Goal: Information Seeking & Learning: Learn about a topic

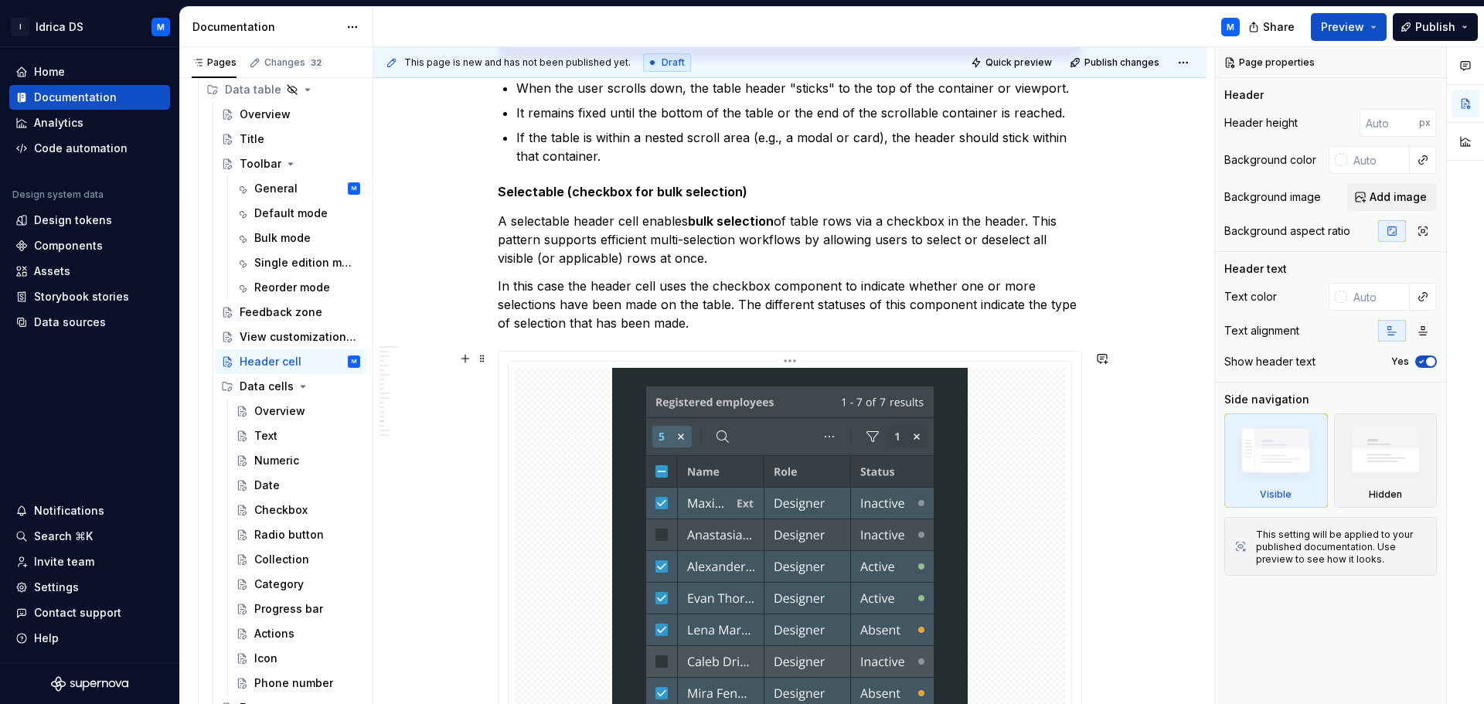
scroll to position [6451, 0]
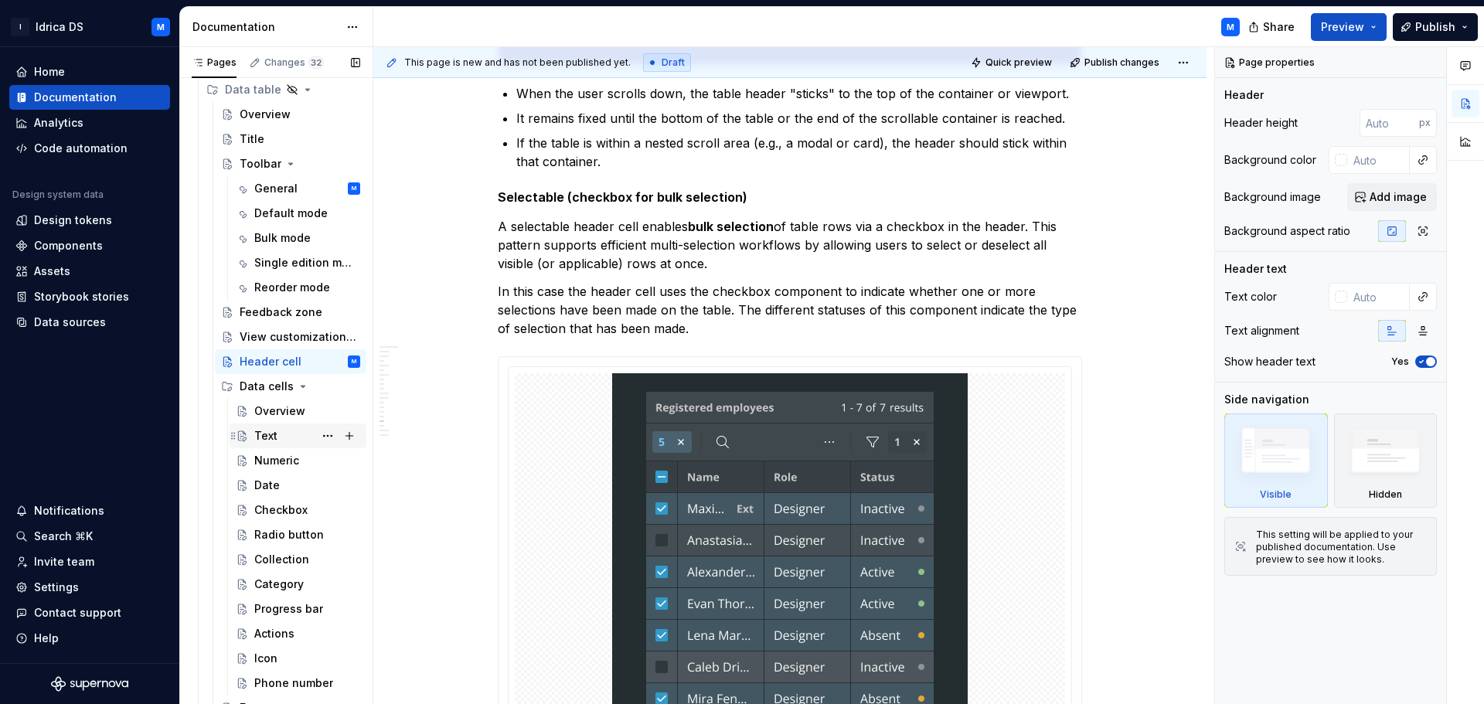
click at [278, 431] on div "Text" at bounding box center [307, 436] width 106 height 22
click at [280, 410] on div "Overview" at bounding box center [279, 411] width 51 height 15
type textarea "*"
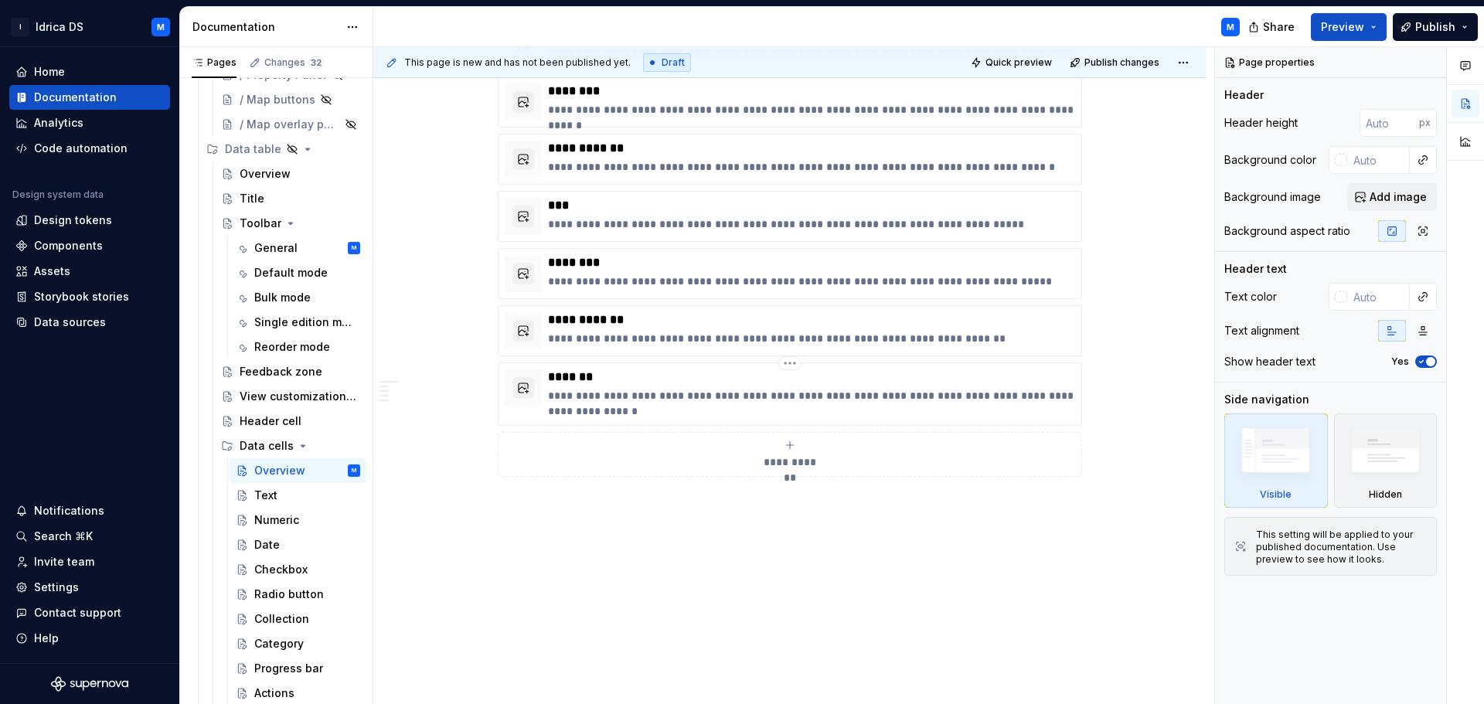
scroll to position [2209, 0]
click at [276, 494] on div "Text" at bounding box center [265, 495] width 23 height 15
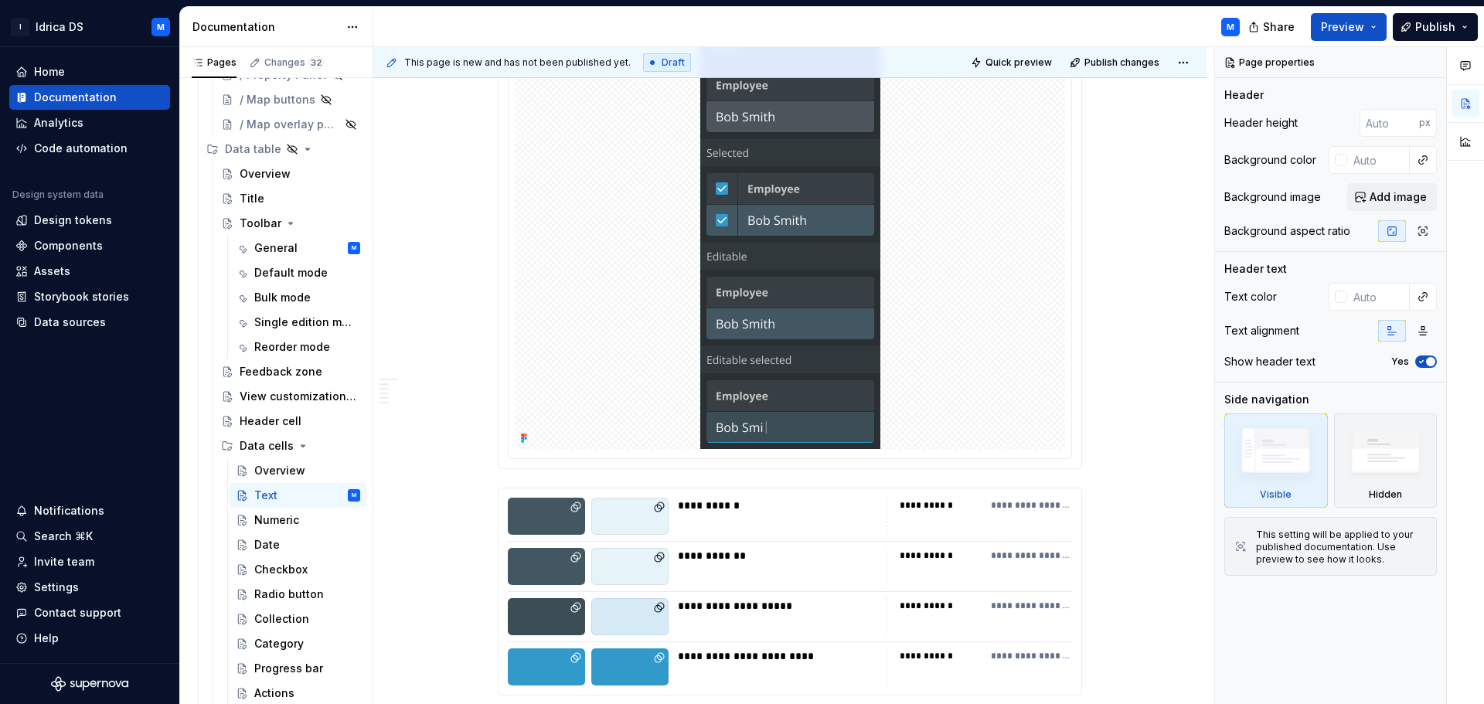
scroll to position [1925, 0]
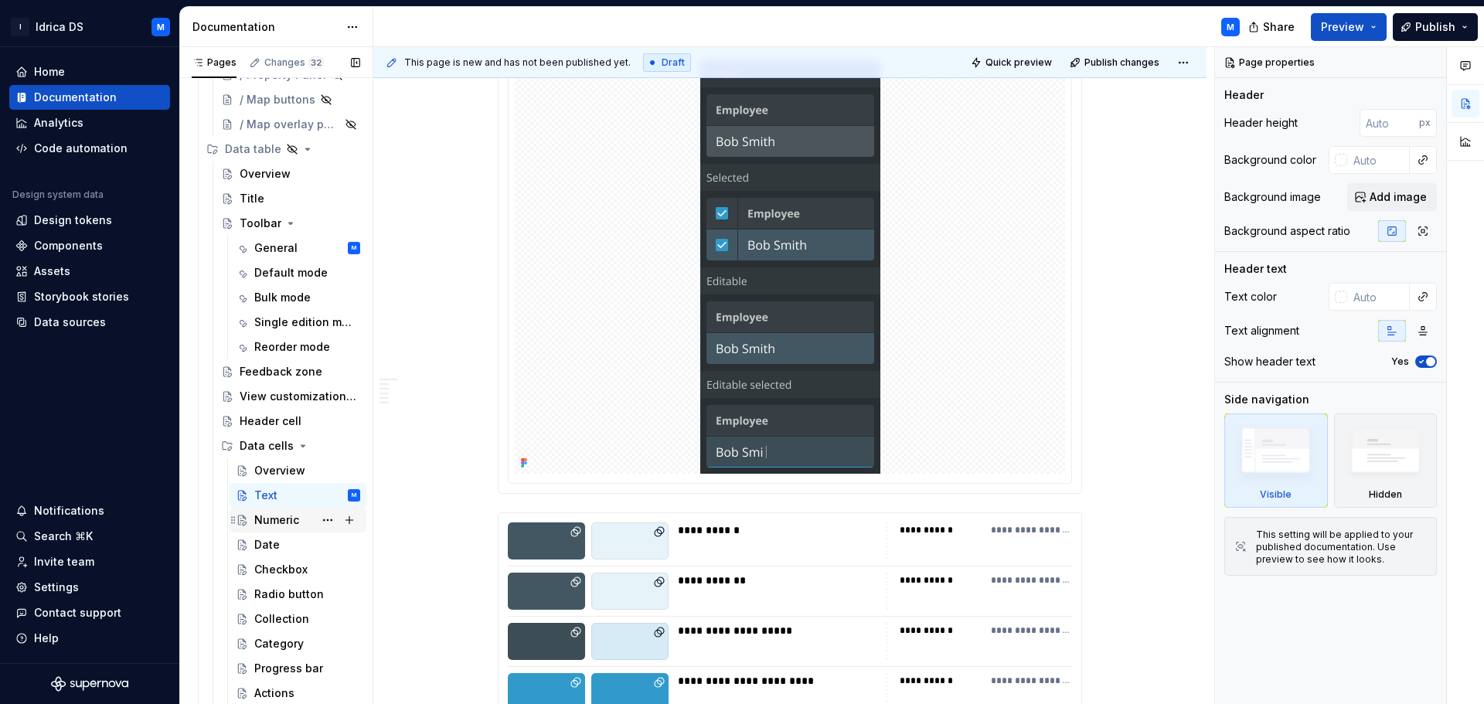
click at [293, 522] on div "Numeric" at bounding box center [276, 520] width 45 height 15
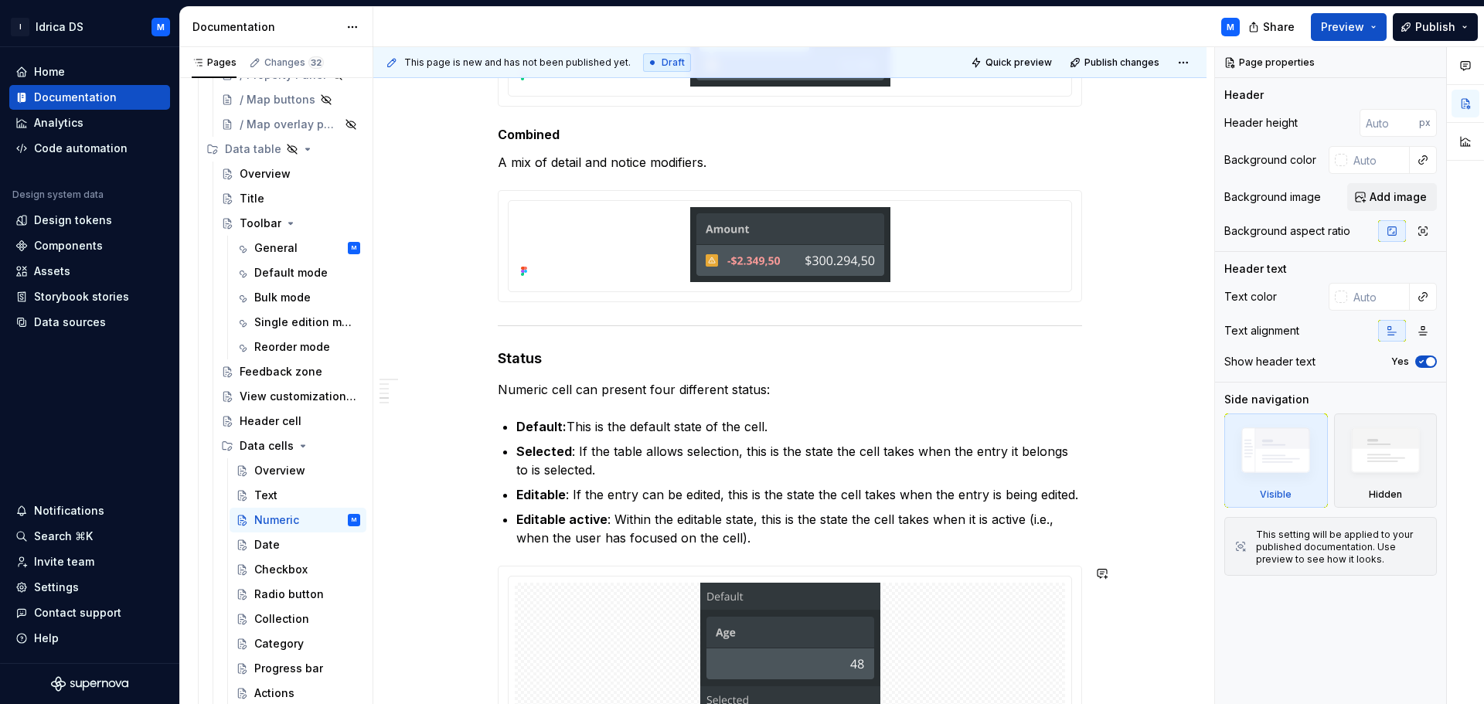
scroll to position [1392, 0]
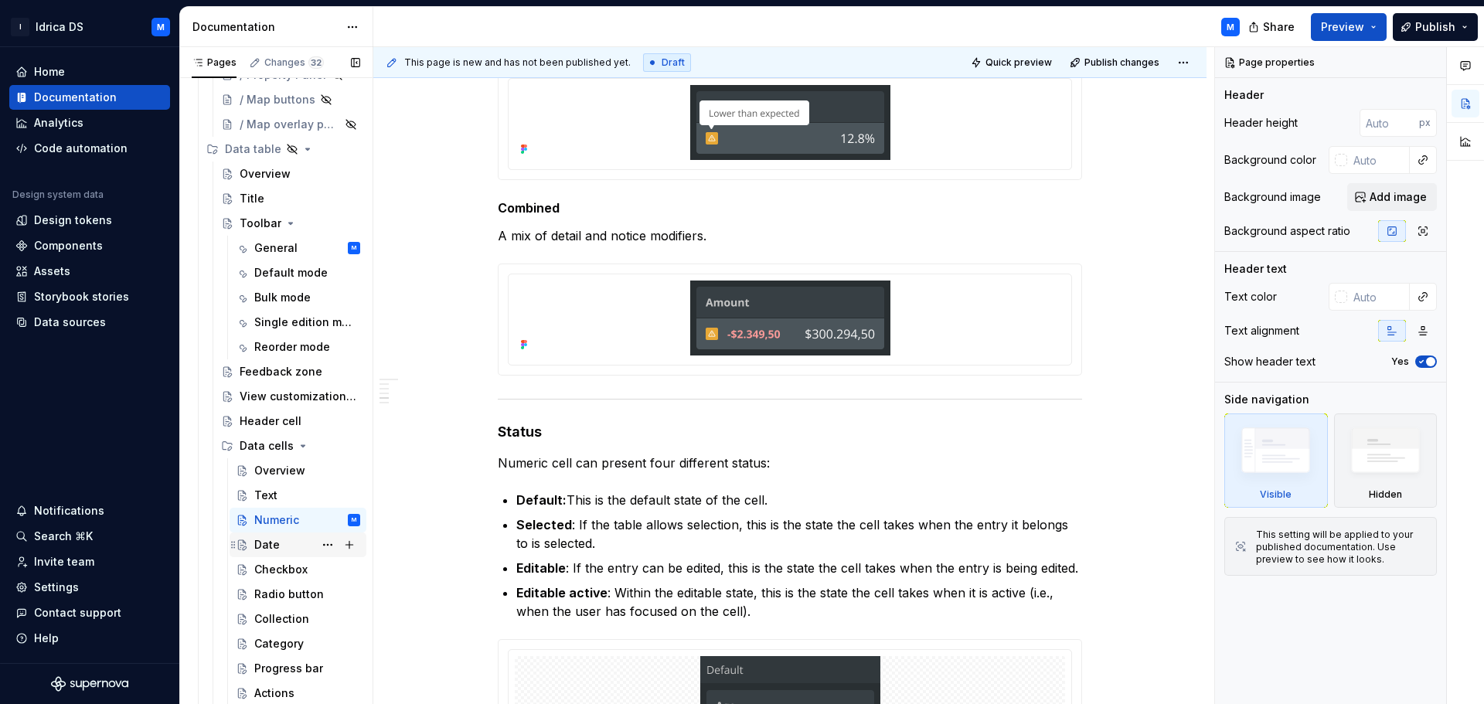
click at [278, 548] on div "Date" at bounding box center [267, 544] width 26 height 15
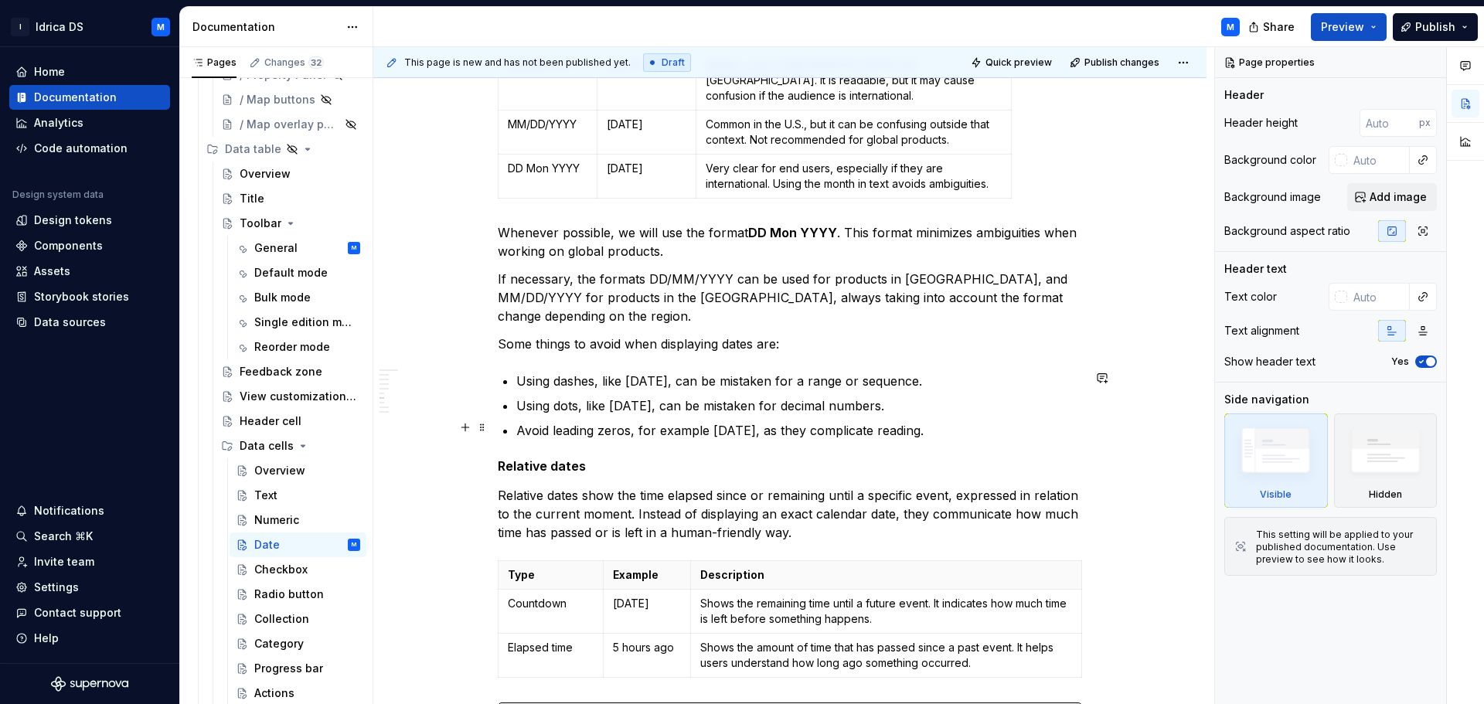
scroll to position [1237, 0]
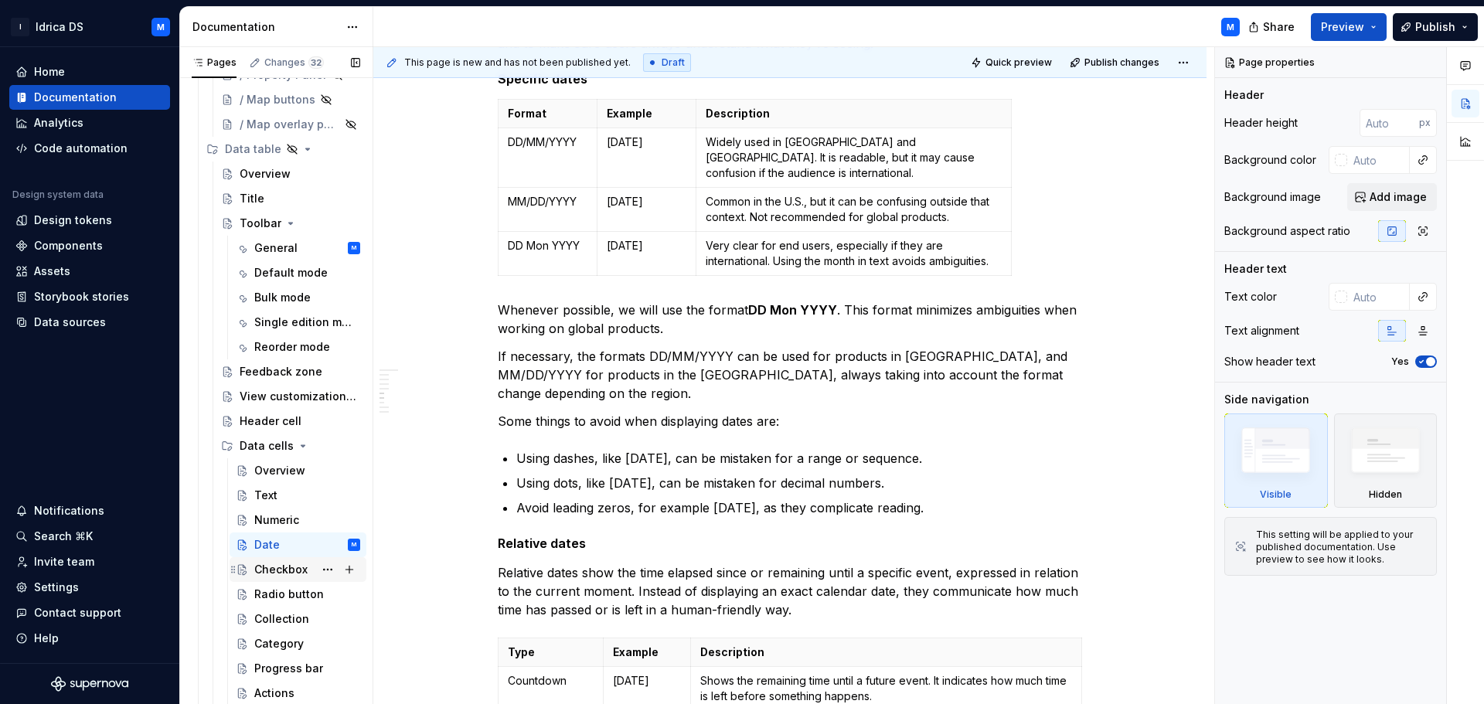
click at [279, 571] on div "Checkbox" at bounding box center [280, 569] width 53 height 15
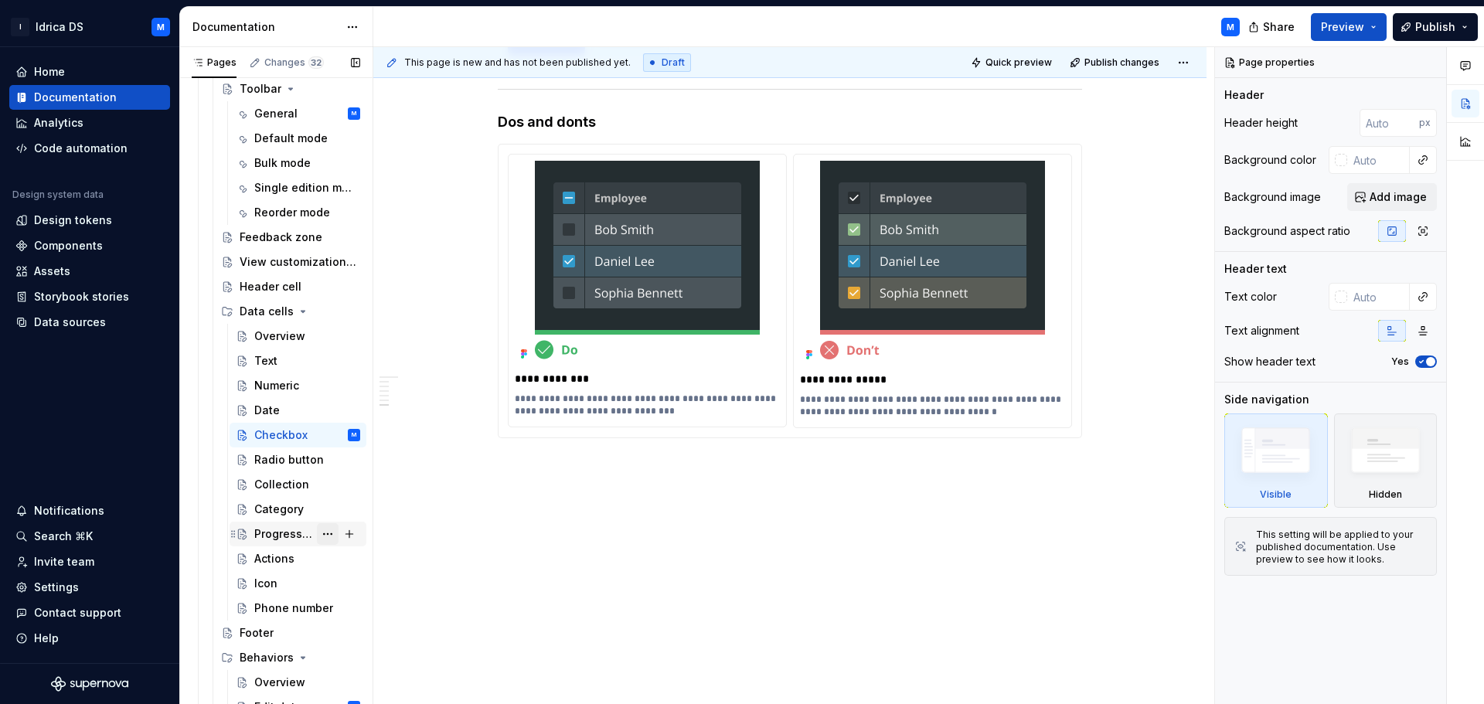
scroll to position [773, 0]
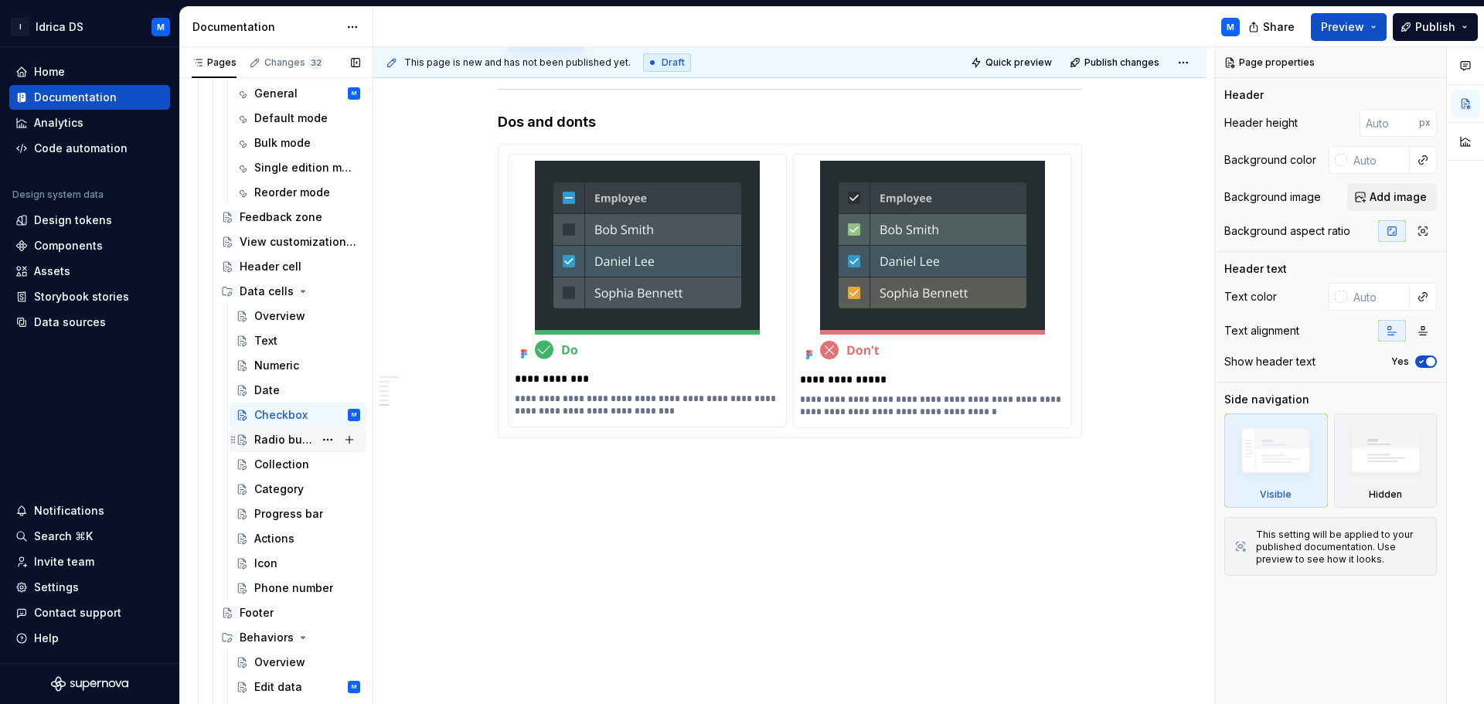
click at [293, 444] on div "Radio button" at bounding box center [284, 439] width 60 height 15
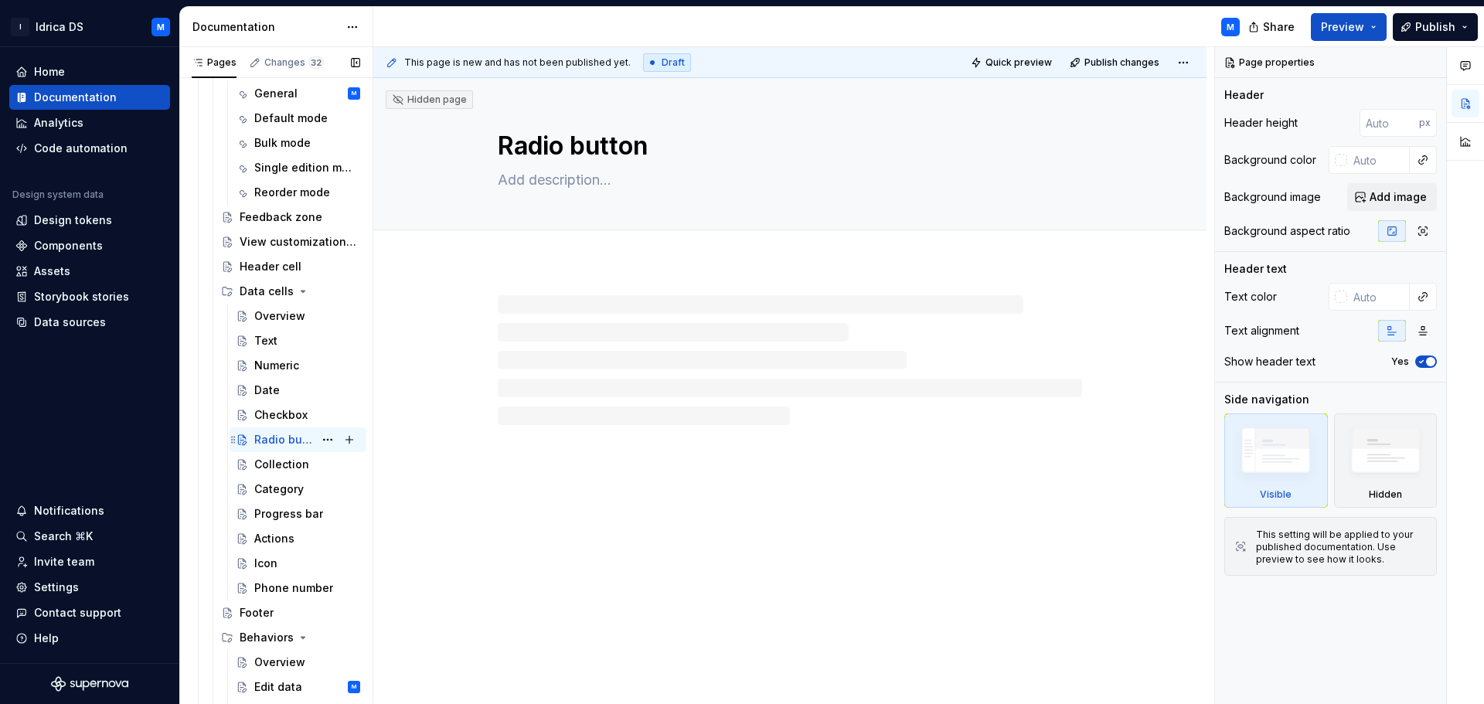
click at [292, 439] on div "Radio button" at bounding box center [284, 439] width 60 height 15
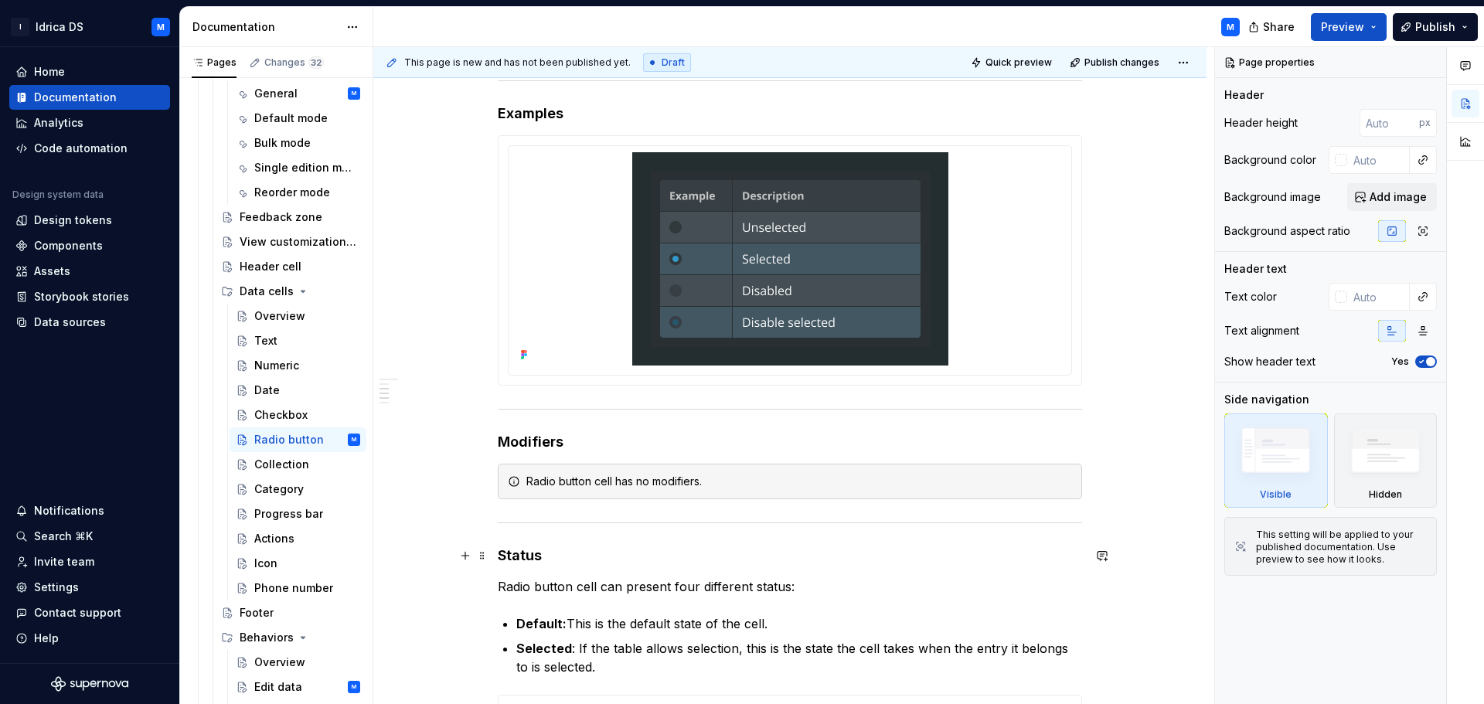
scroll to position [870, 0]
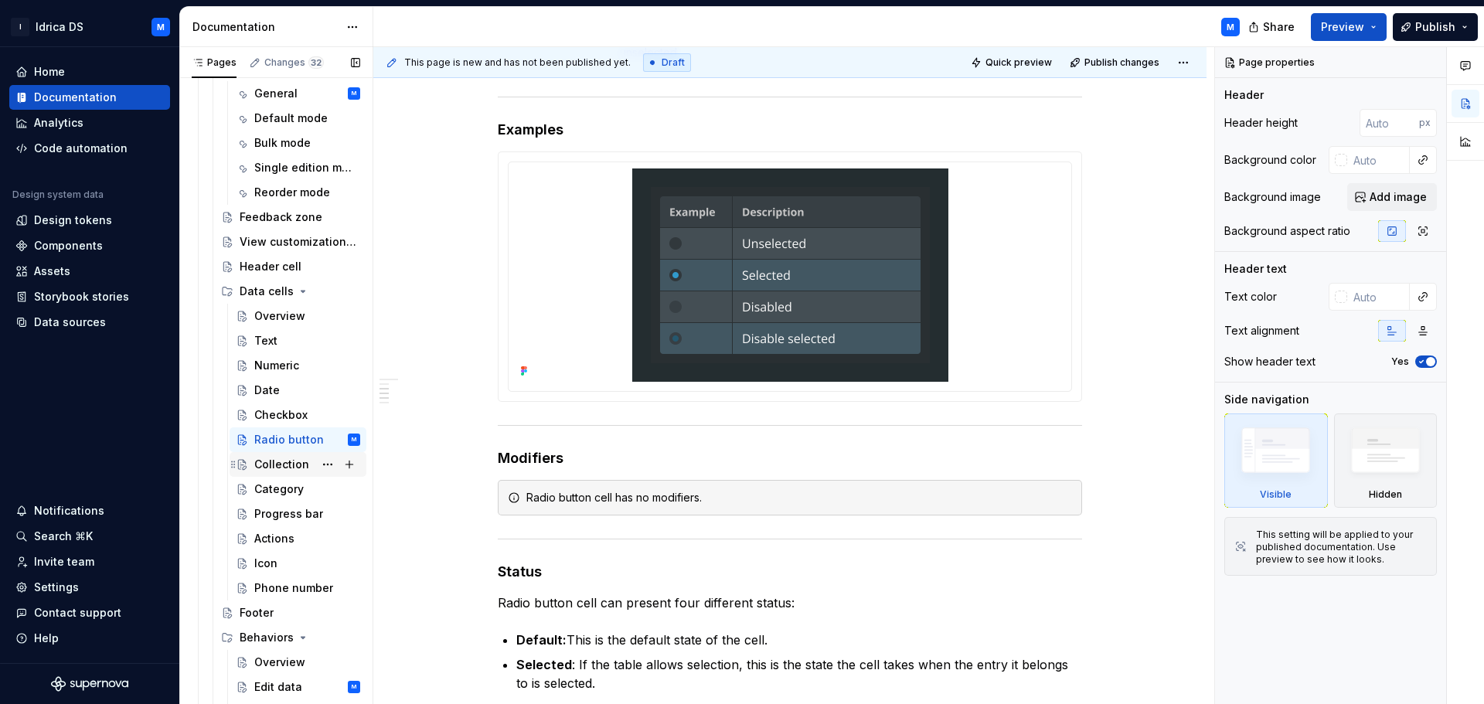
click at [279, 461] on div "Collection" at bounding box center [281, 464] width 55 height 15
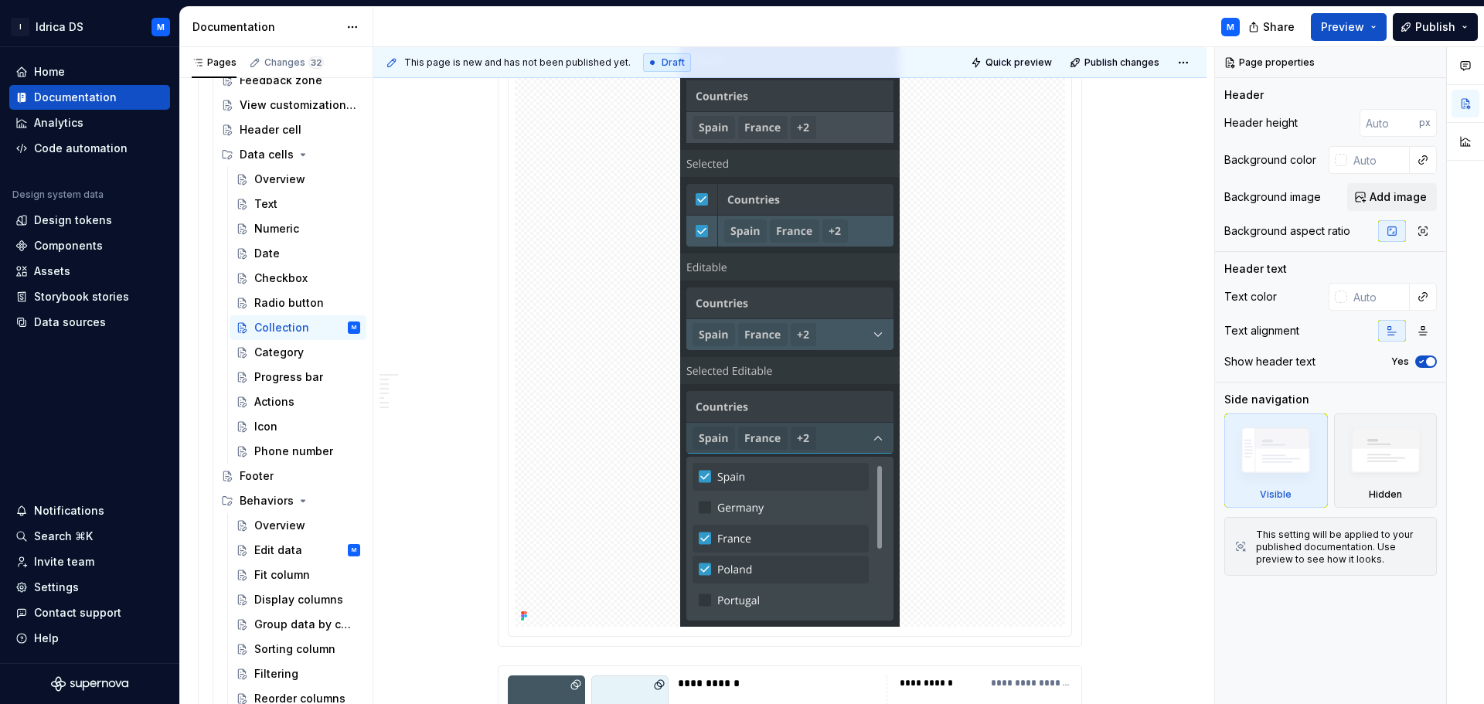
scroll to position [3020, 0]
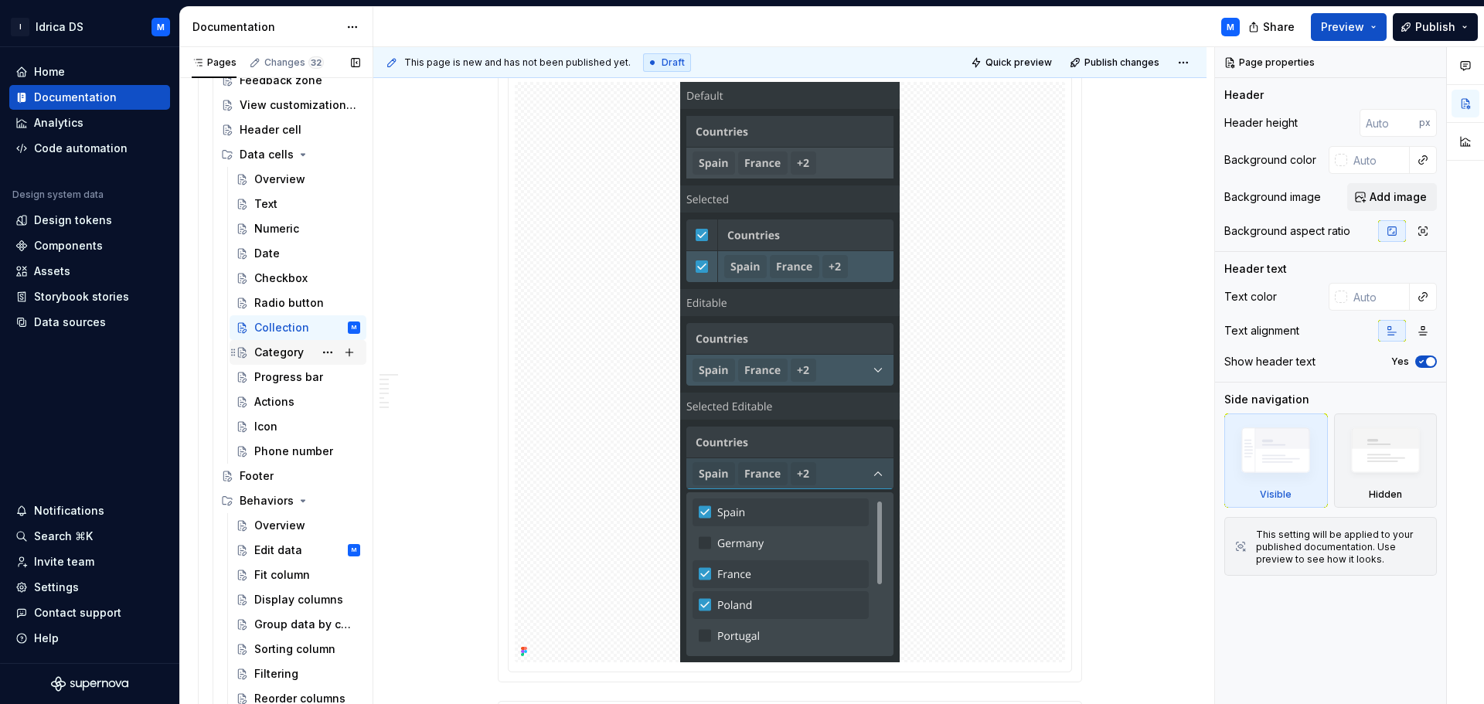
click at [281, 353] on div "Category" at bounding box center [278, 352] width 49 height 15
type textarea "*"
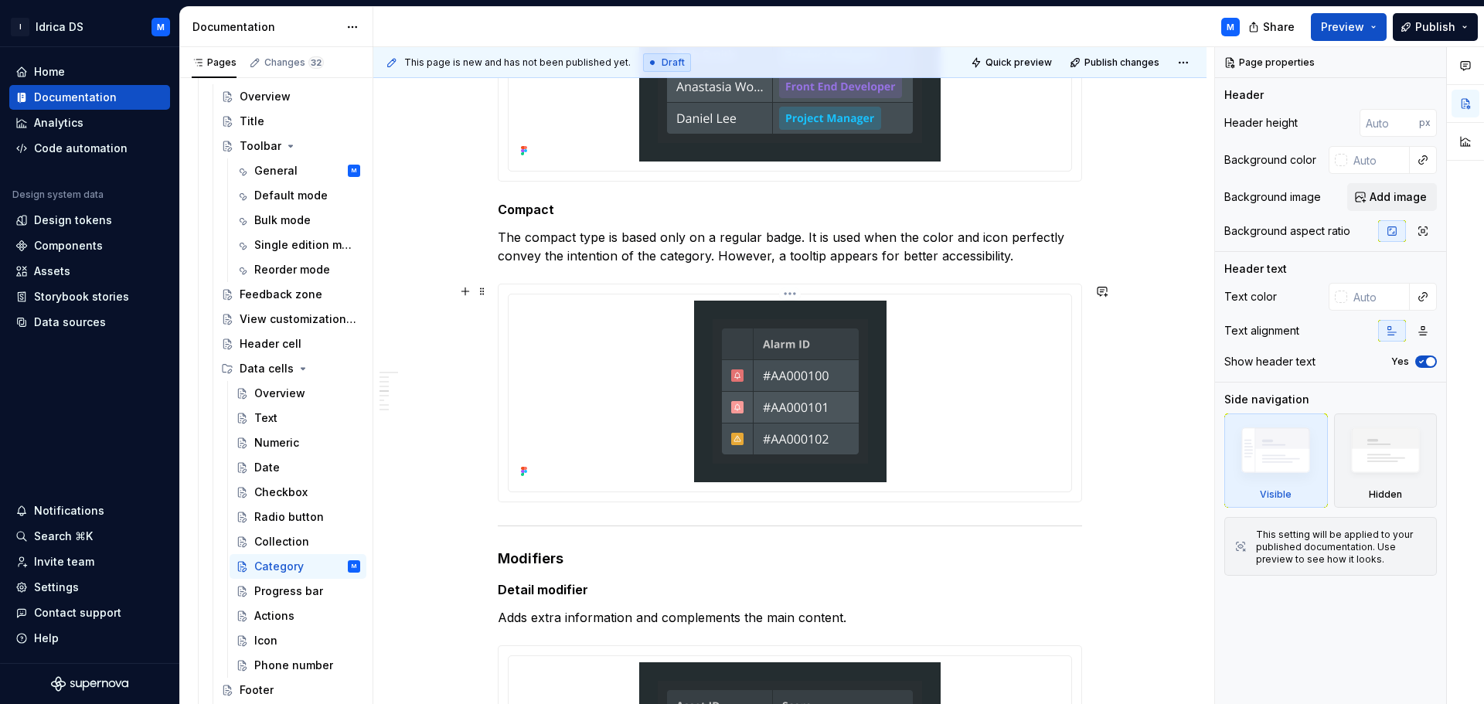
scroll to position [1368, 0]
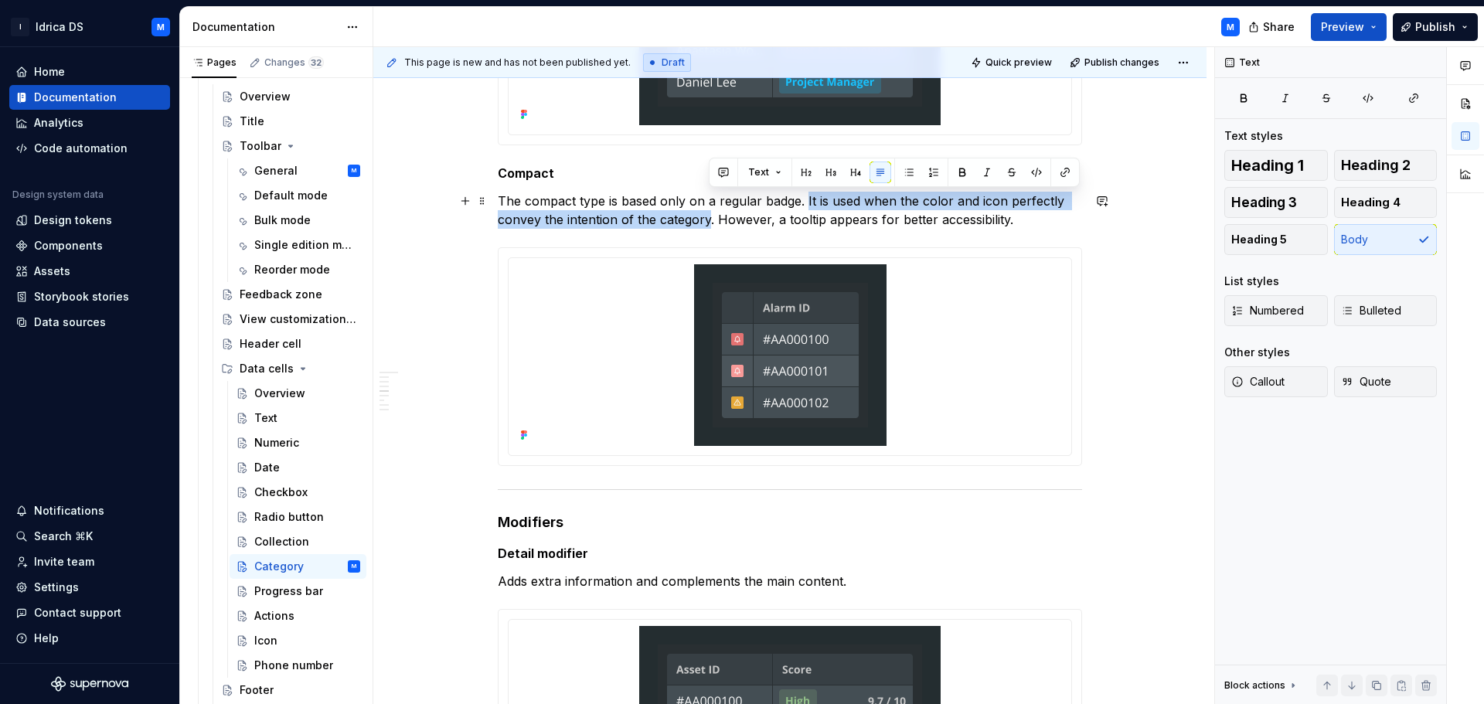
drag, startPoint x: 836, startPoint y: 202, endPoint x: 709, endPoint y: 222, distance: 129.1
click at [709, 222] on p "The compact type is based only on a regular badge. It is used when the color an…" at bounding box center [790, 210] width 584 height 37
click at [1135, 359] on div "This page is new and has not been published yet. Draft Quick preview Publish ch…" at bounding box center [793, 376] width 841 height 658
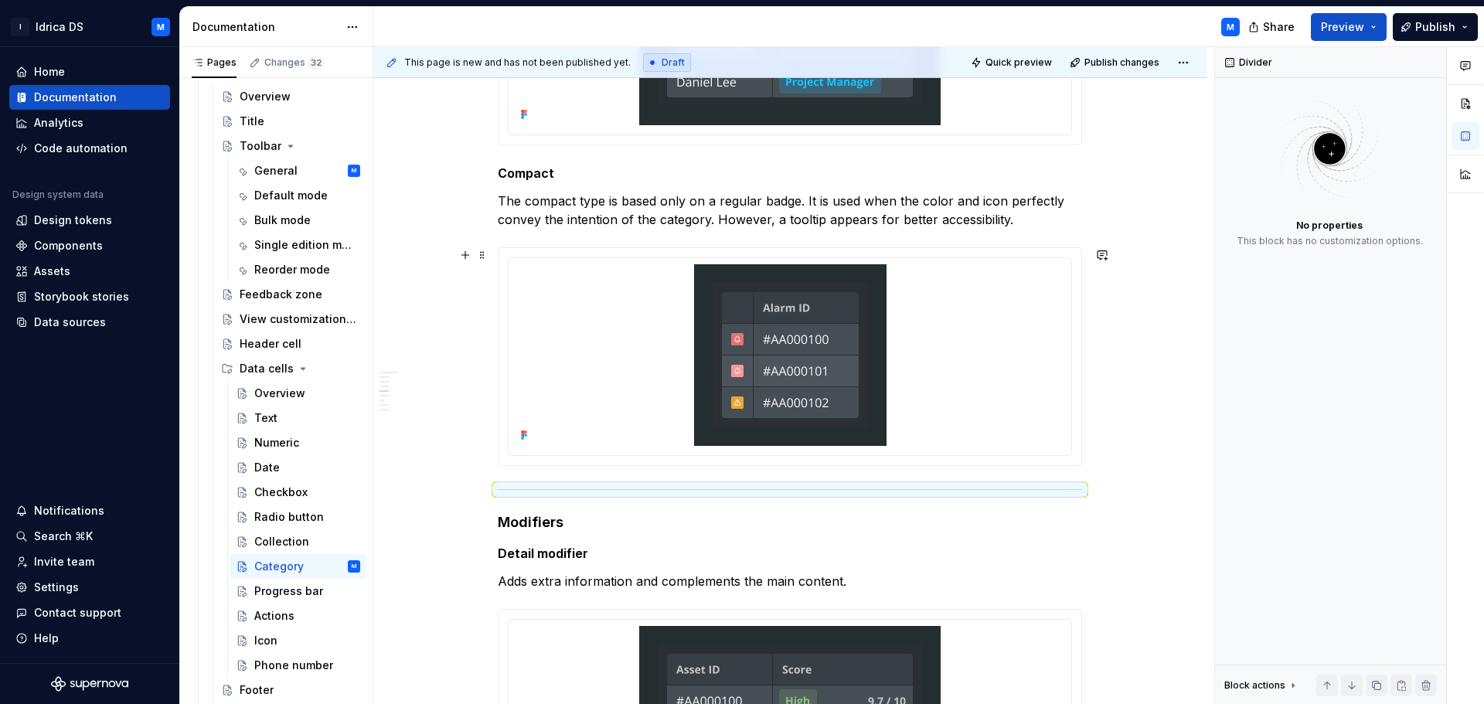
click at [1081, 547] on p "Detail modifier" at bounding box center [790, 553] width 584 height 19
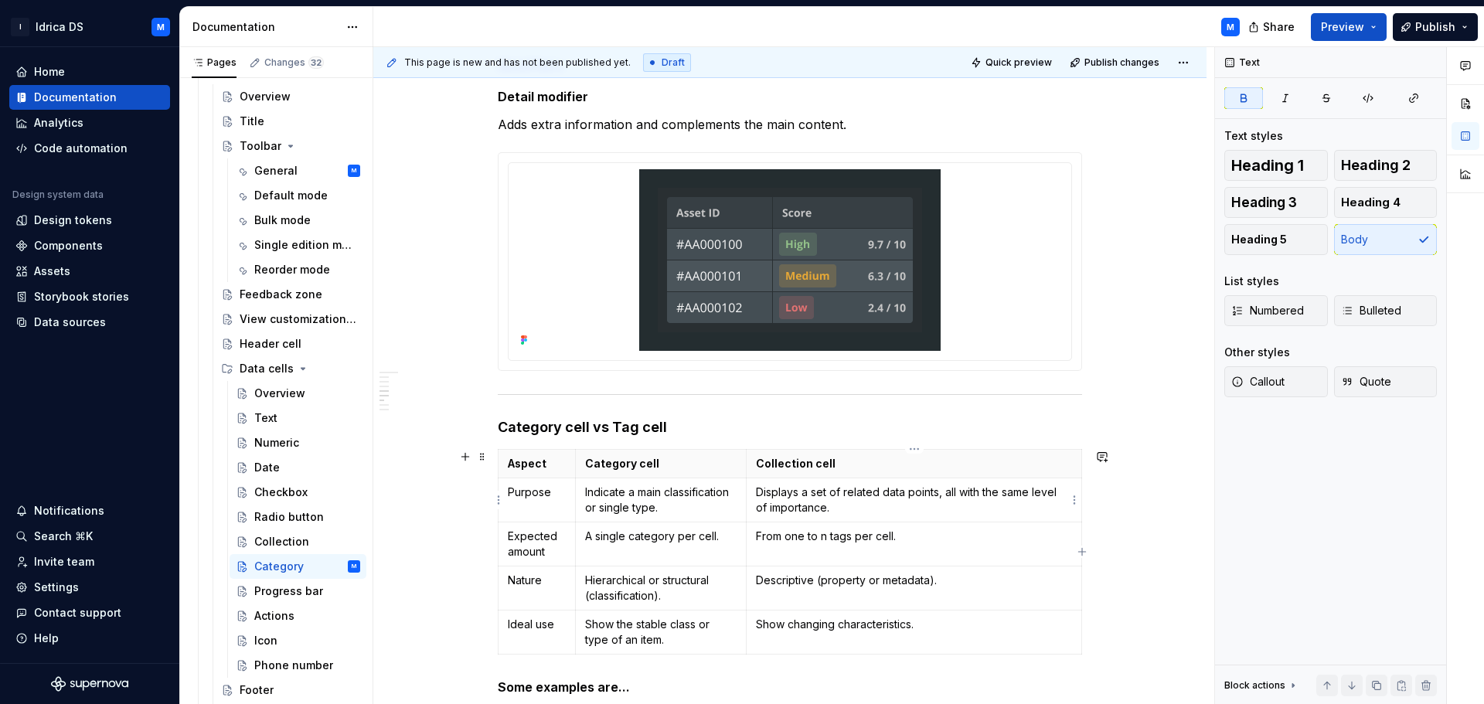
scroll to position [1832, 0]
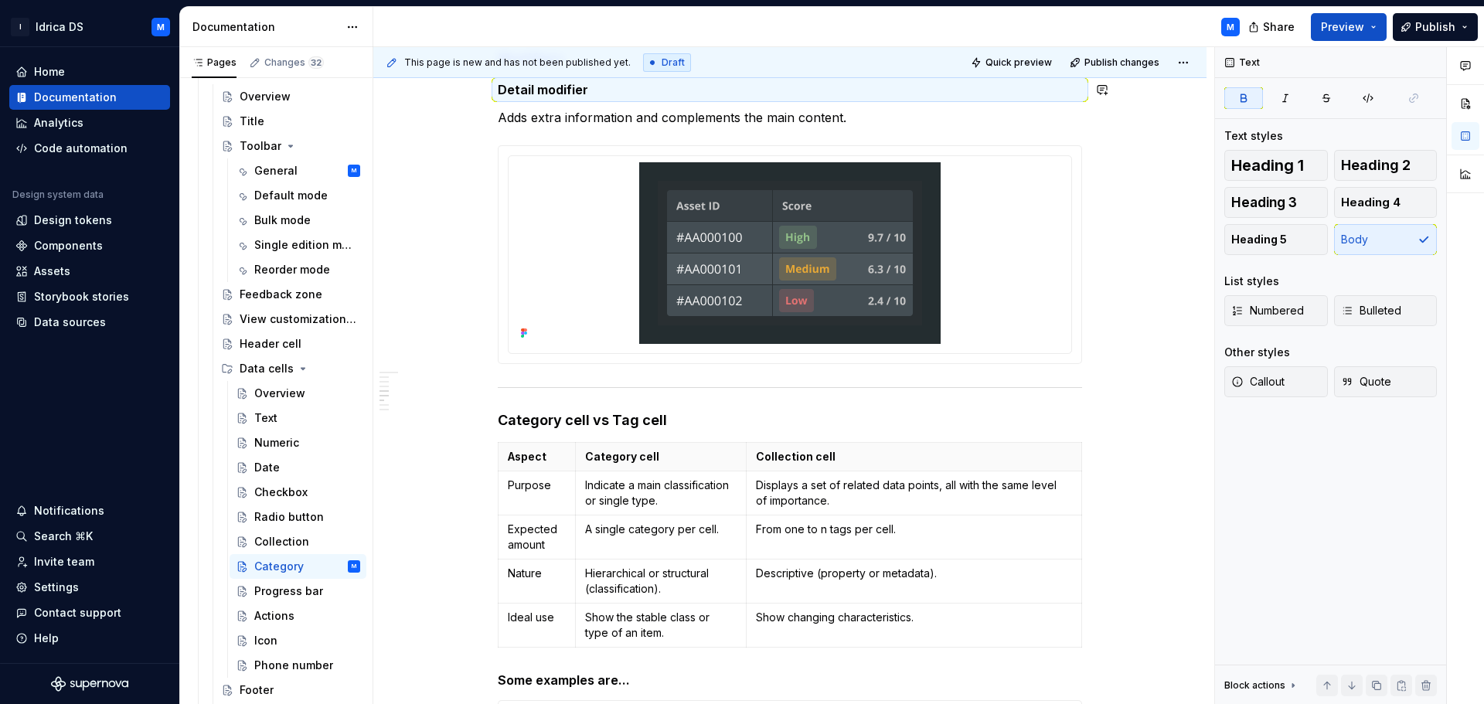
click at [1066, 33] on div "M" at bounding box center [812, 27] width 879 height 40
click at [1070, 29] on div "M" at bounding box center [812, 27] width 879 height 40
click at [284, 592] on div "Progress bar" at bounding box center [284, 591] width 60 height 15
click at [284, 569] on div "Category" at bounding box center [278, 566] width 49 height 15
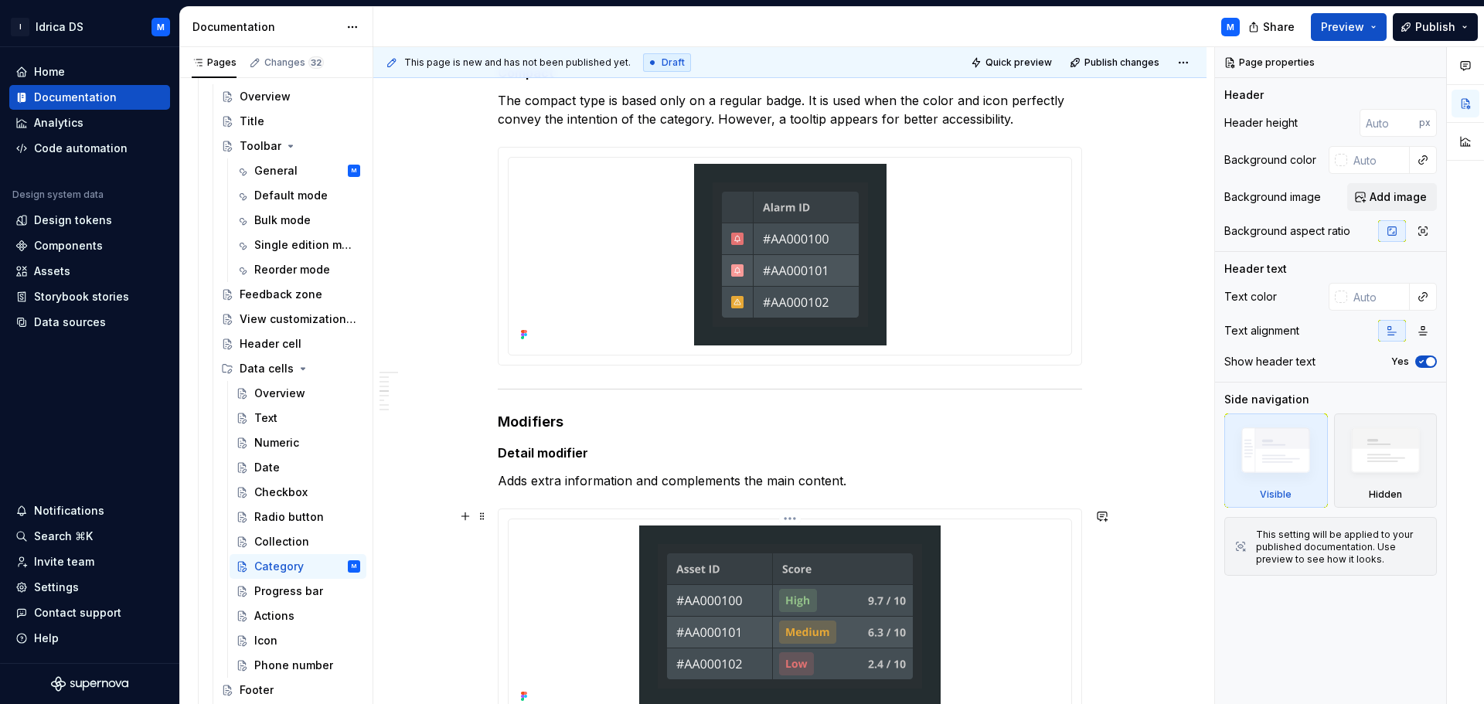
scroll to position [1546, 0]
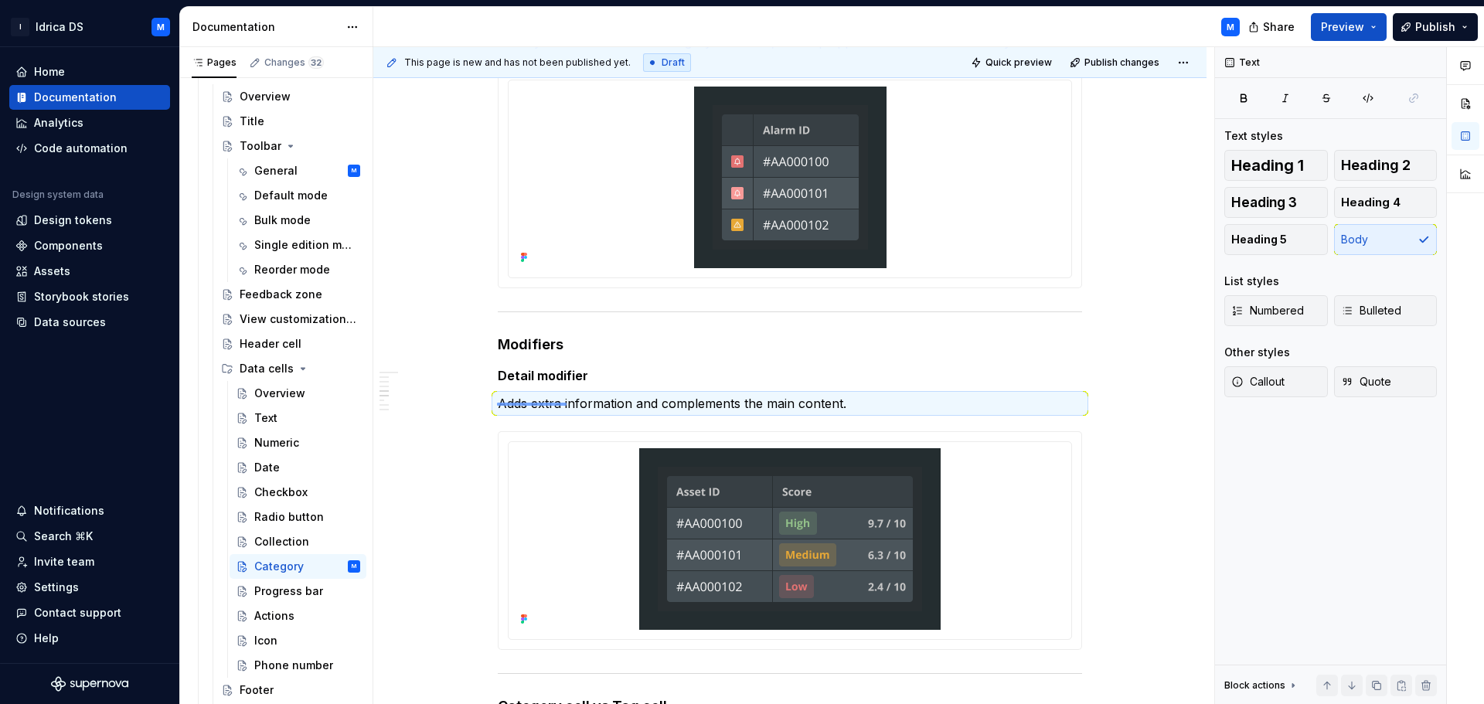
drag, startPoint x: 497, startPoint y: 404, endPoint x: 567, endPoint y: 403, distance: 69.6
click at [567, 403] on div "This page is new and has not been published yet. Draft Quick preview Publish ch…" at bounding box center [793, 376] width 841 height 658
click at [795, 345] on h4 "Modifiers" at bounding box center [790, 345] width 584 height 19
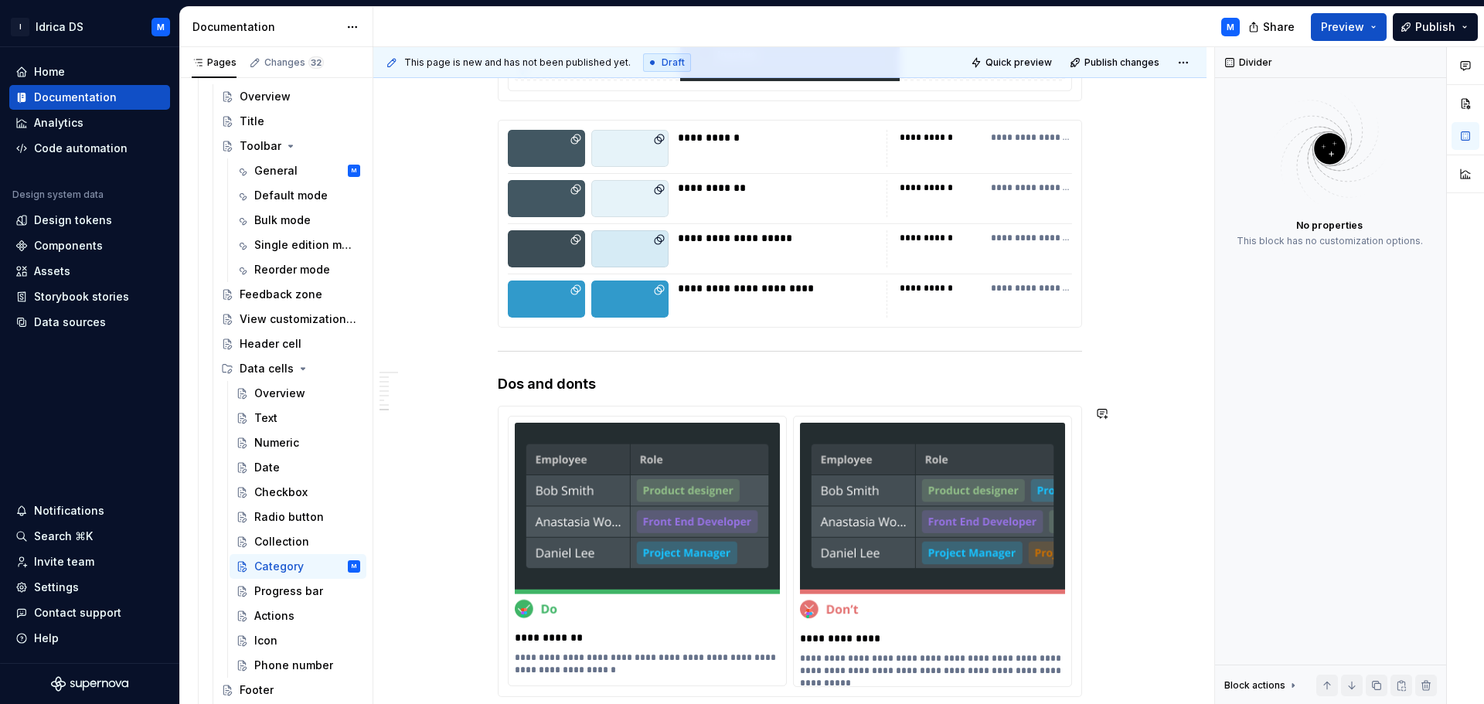
scroll to position [4175, 0]
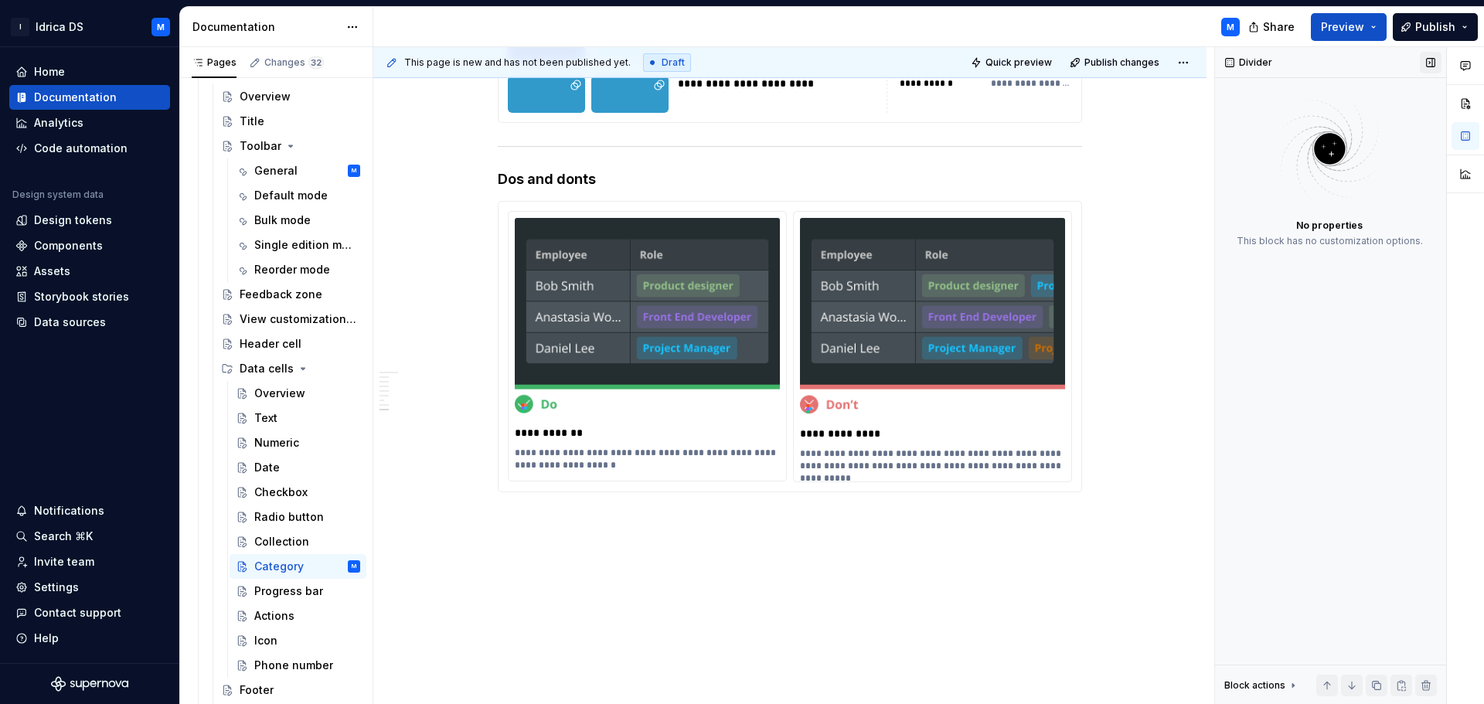
click at [1426, 66] on button "button" at bounding box center [1431, 63] width 22 height 22
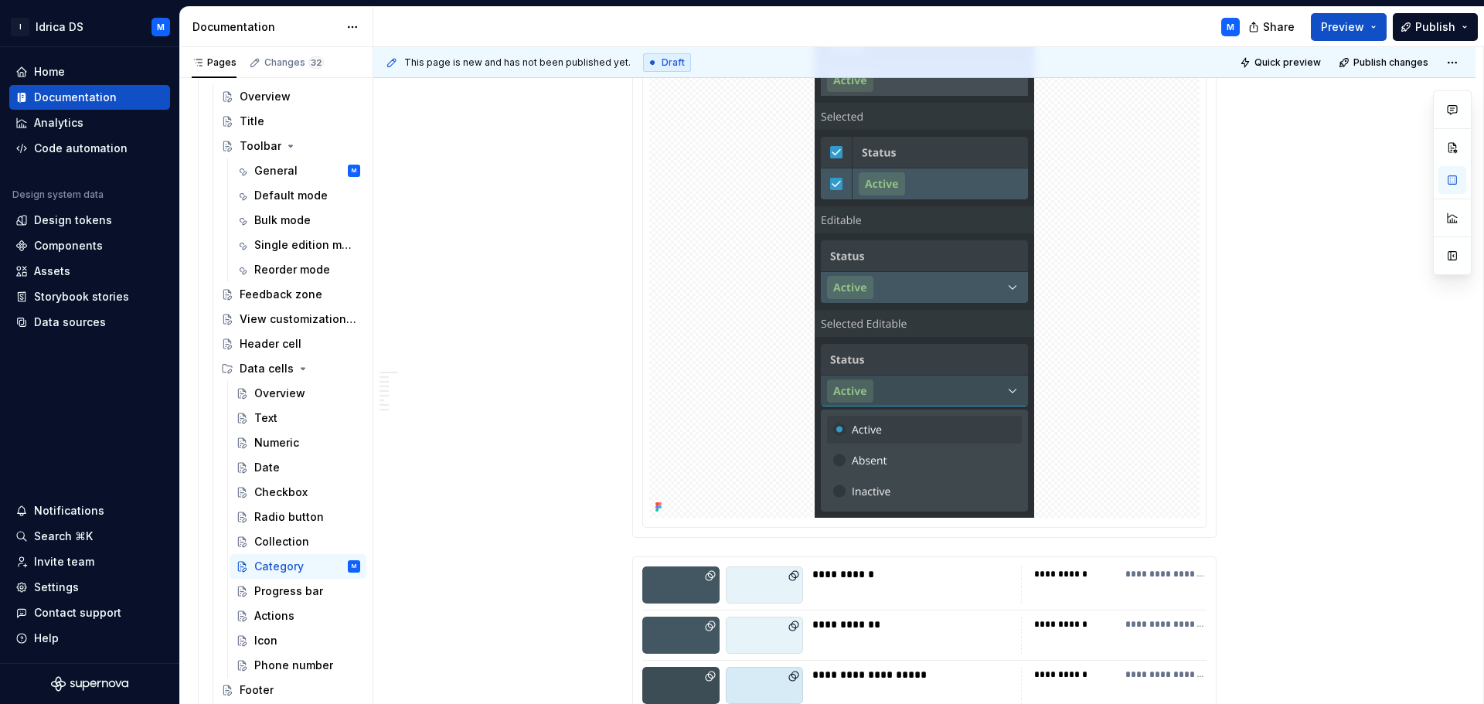
scroll to position [3456, 0]
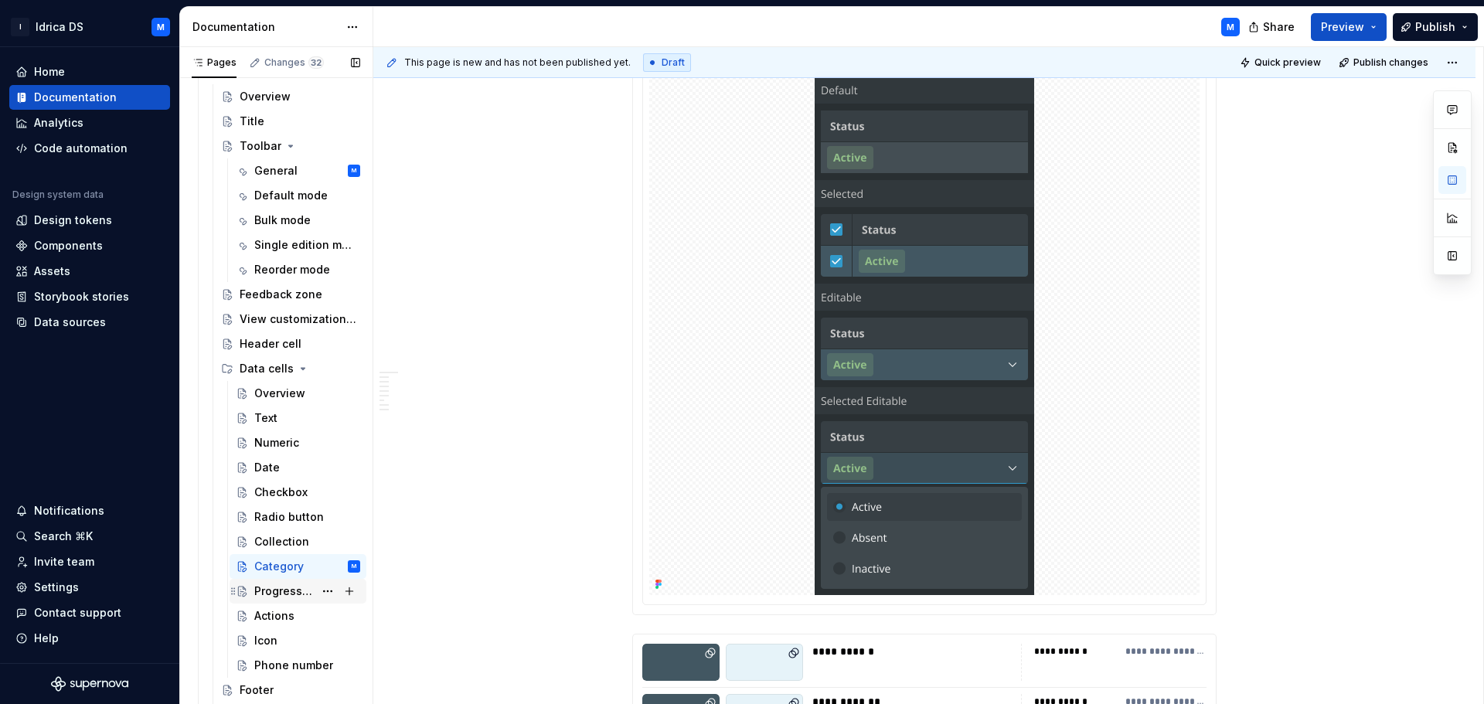
click at [288, 598] on div "Progress bar" at bounding box center [284, 591] width 60 height 15
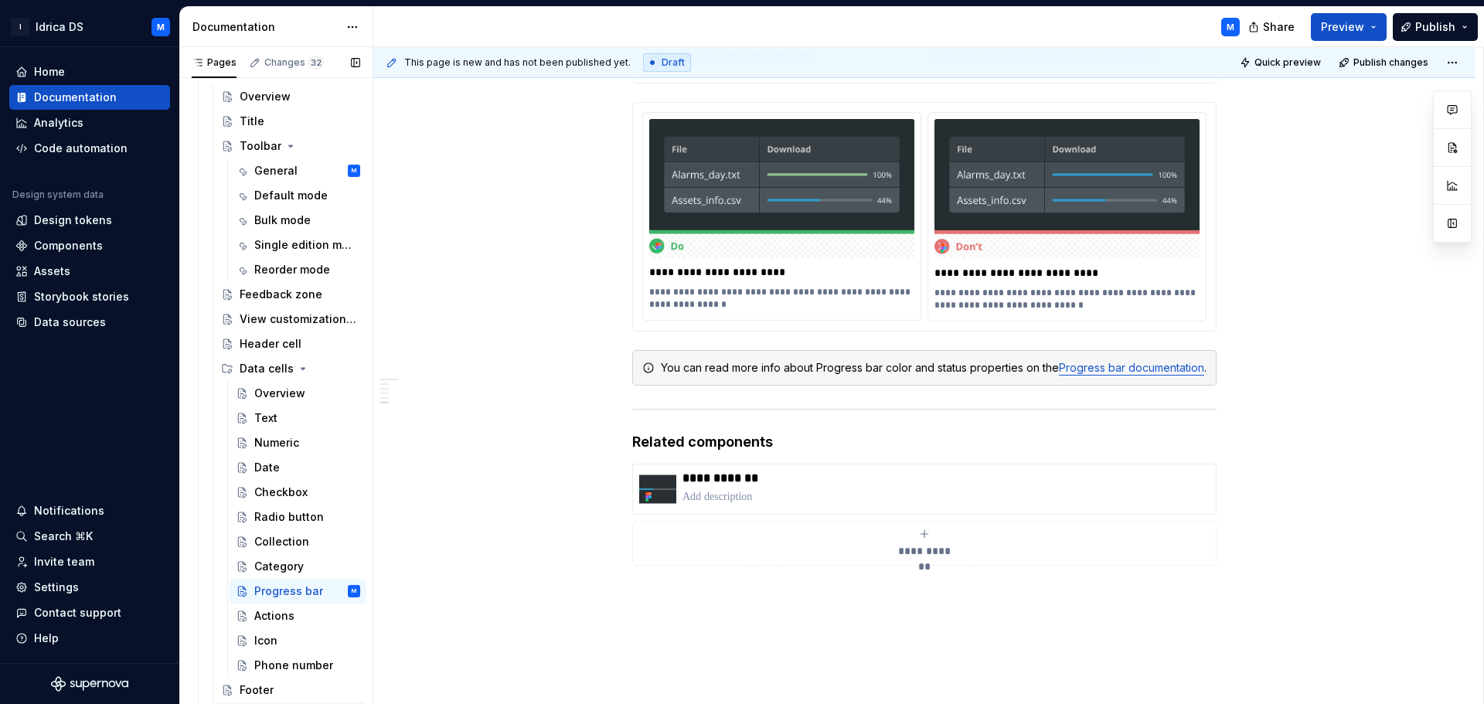
scroll to position [773, 0]
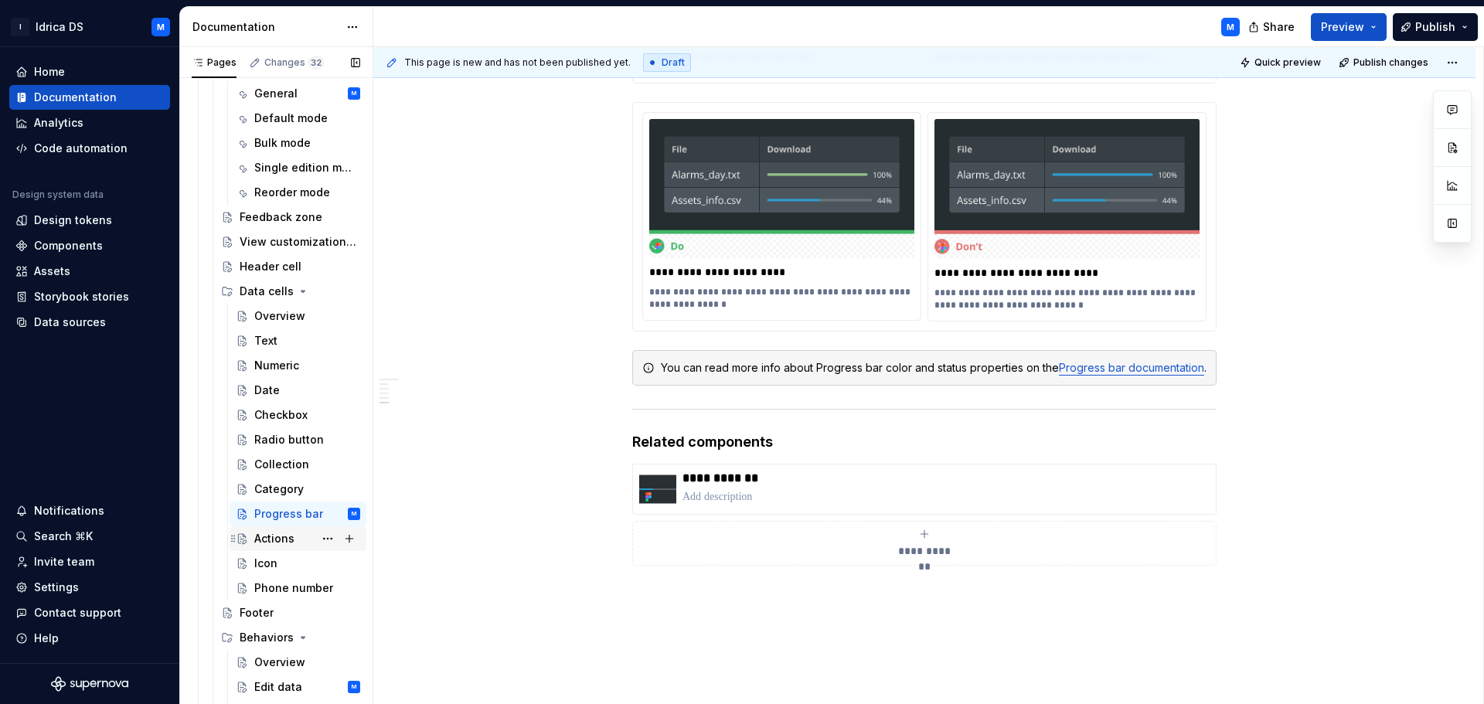
click at [277, 539] on div "Actions" at bounding box center [274, 538] width 40 height 15
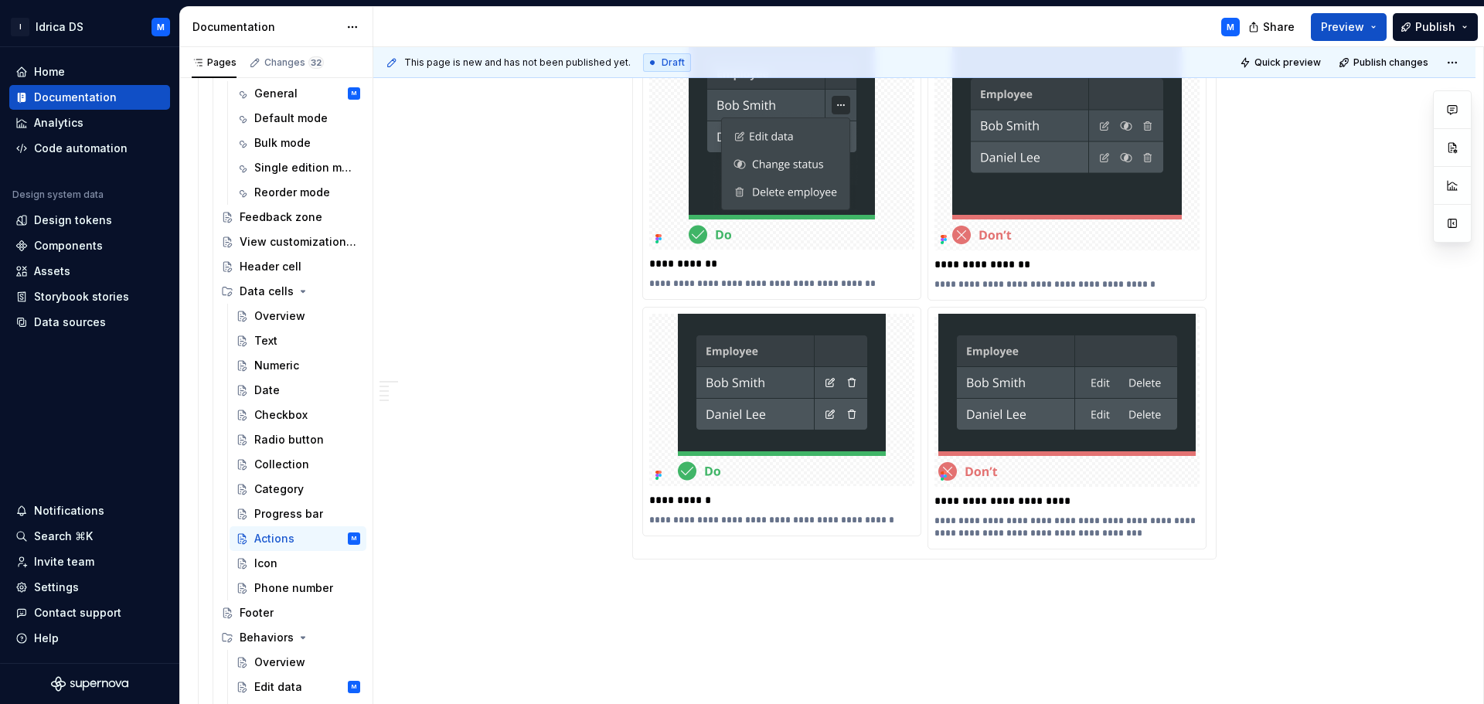
scroll to position [2242, 0]
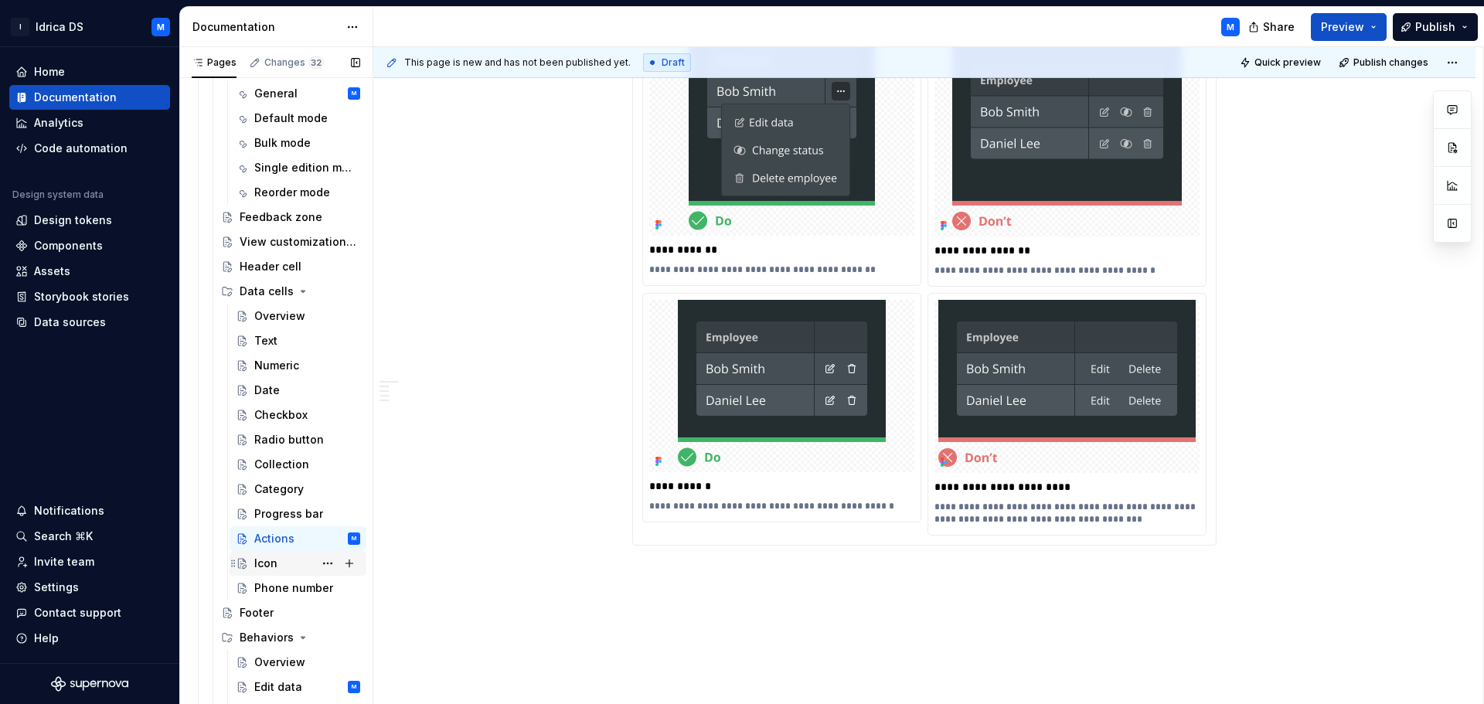
click at [278, 565] on div "Icon" at bounding box center [307, 564] width 106 height 22
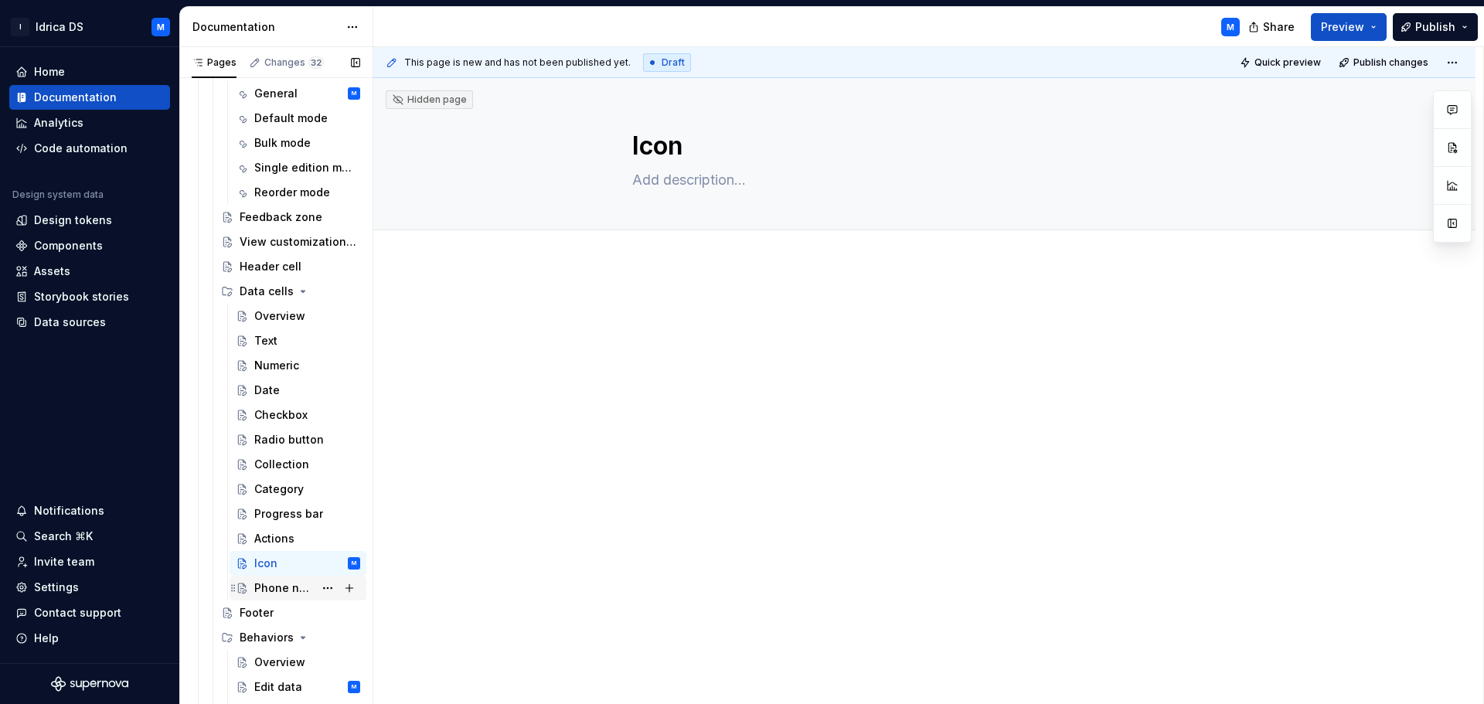
click at [273, 589] on div "Phone number" at bounding box center [284, 588] width 60 height 15
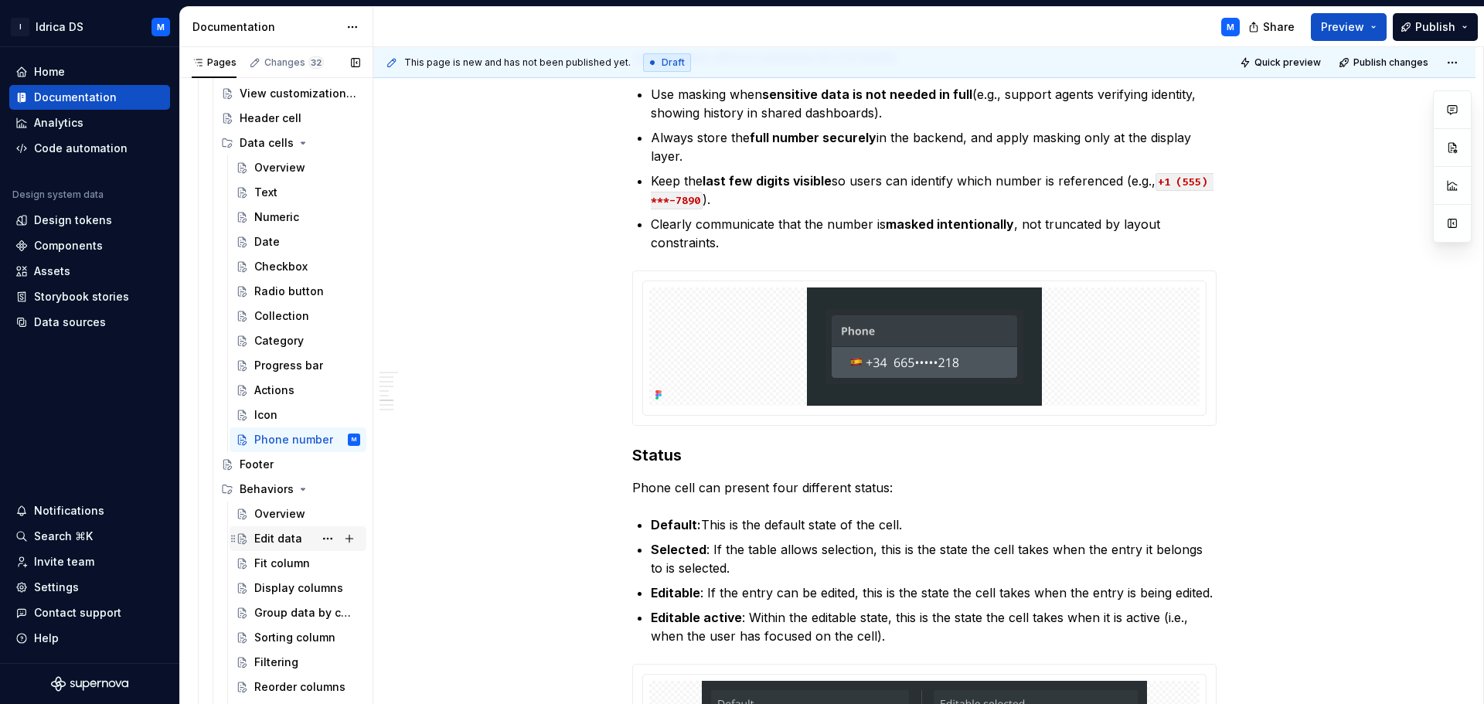
scroll to position [928, 0]
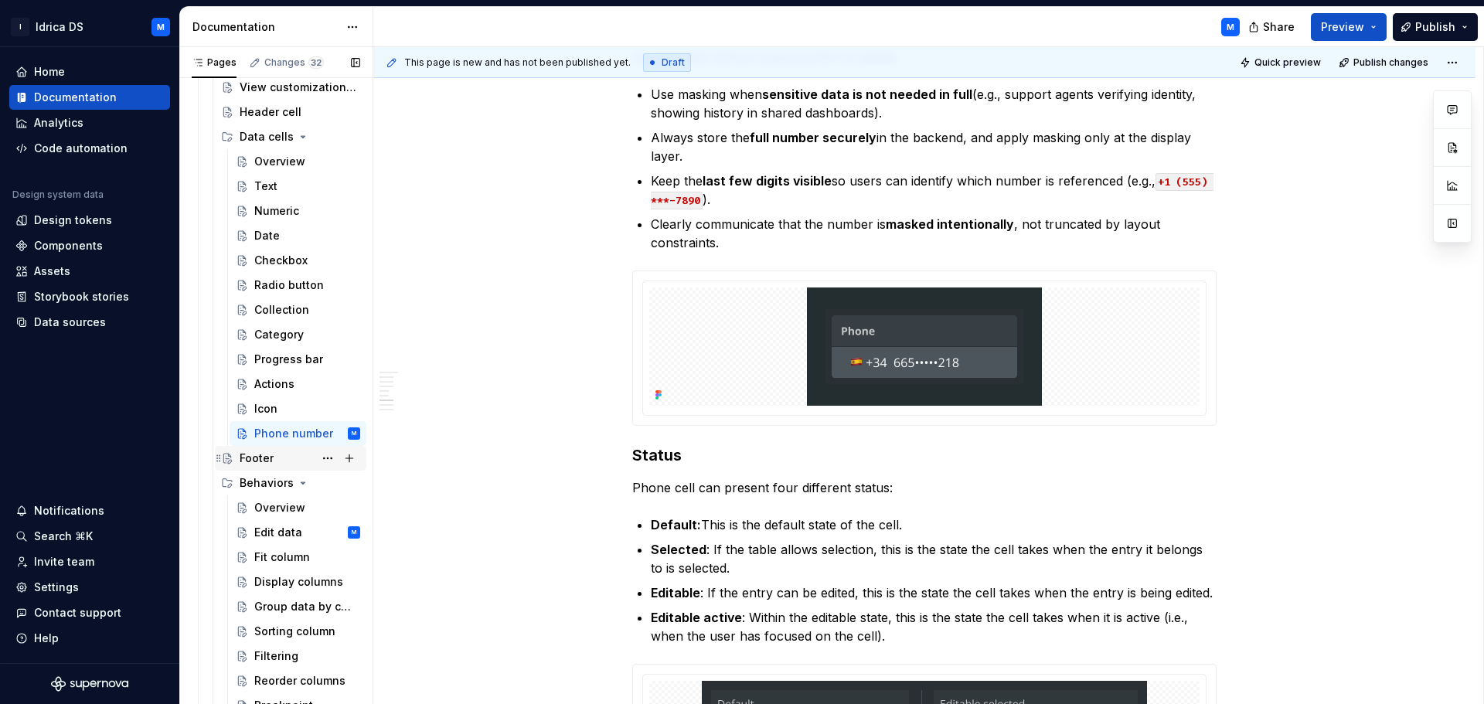
click at [253, 461] on div "Footer" at bounding box center [257, 458] width 34 height 15
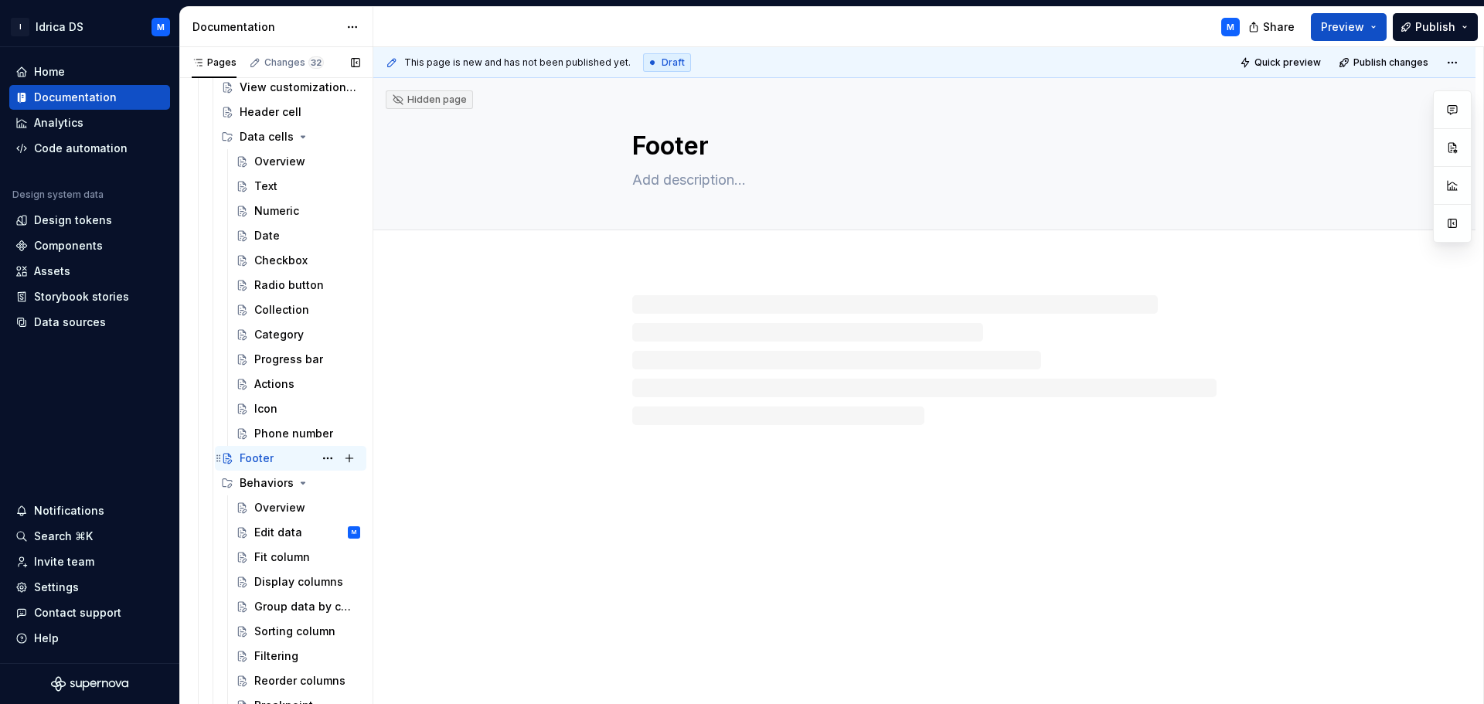
click at [254, 458] on div "Footer" at bounding box center [257, 458] width 34 height 15
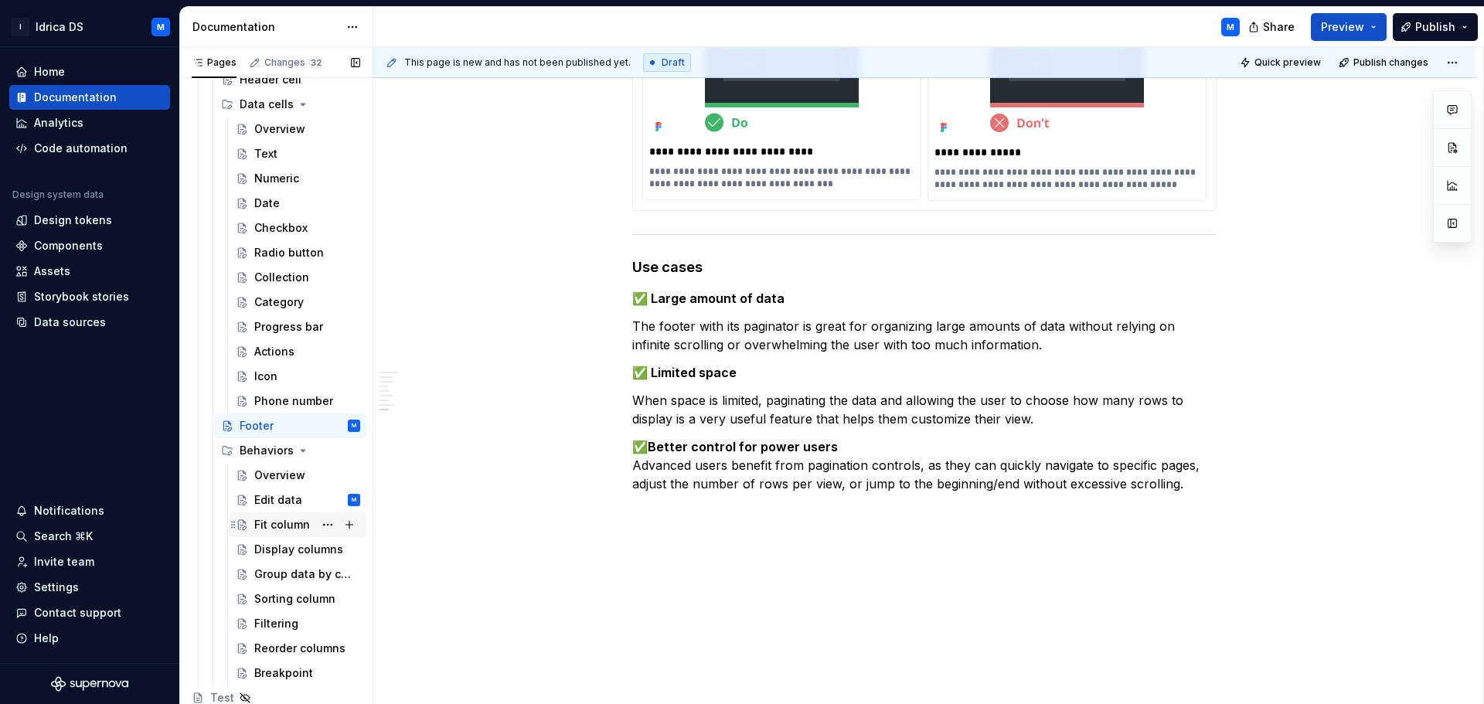
scroll to position [987, 0]
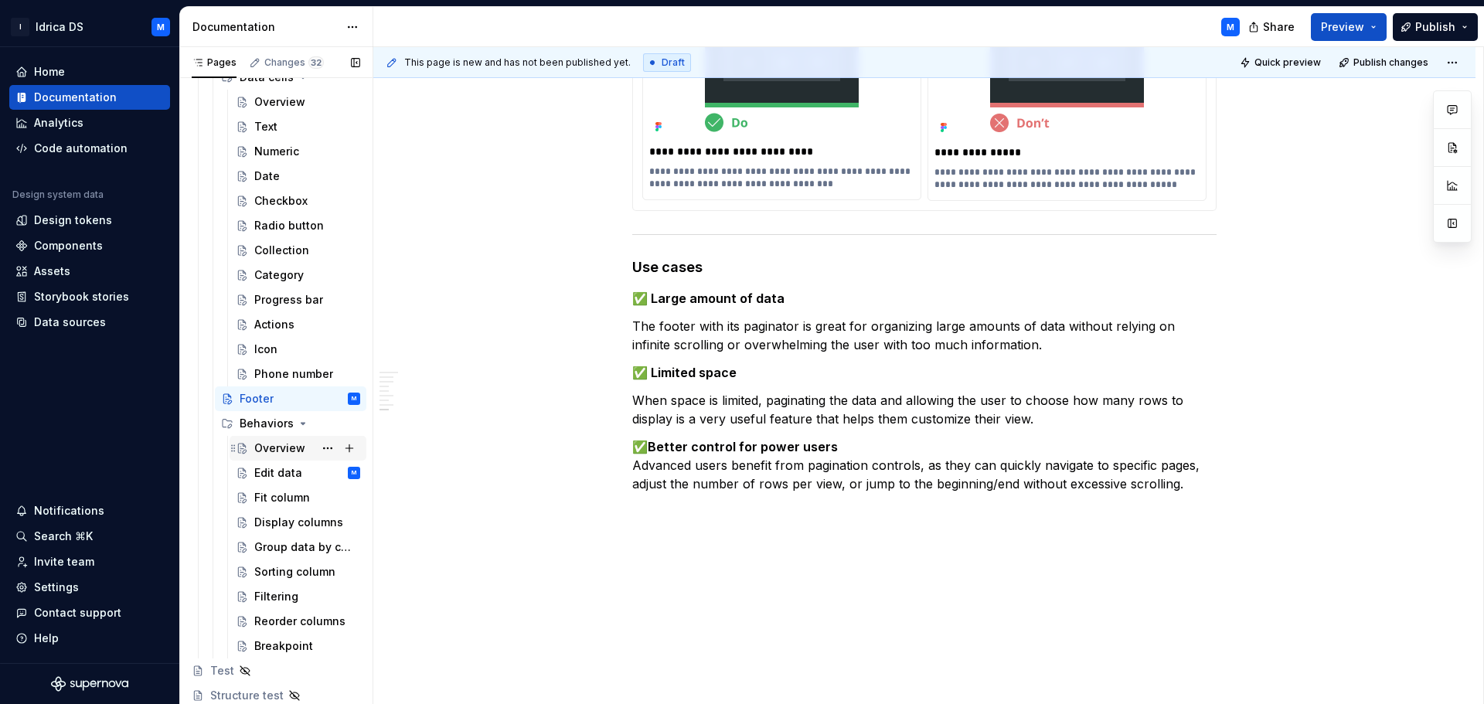
click at [276, 452] on div "Overview" at bounding box center [279, 448] width 51 height 15
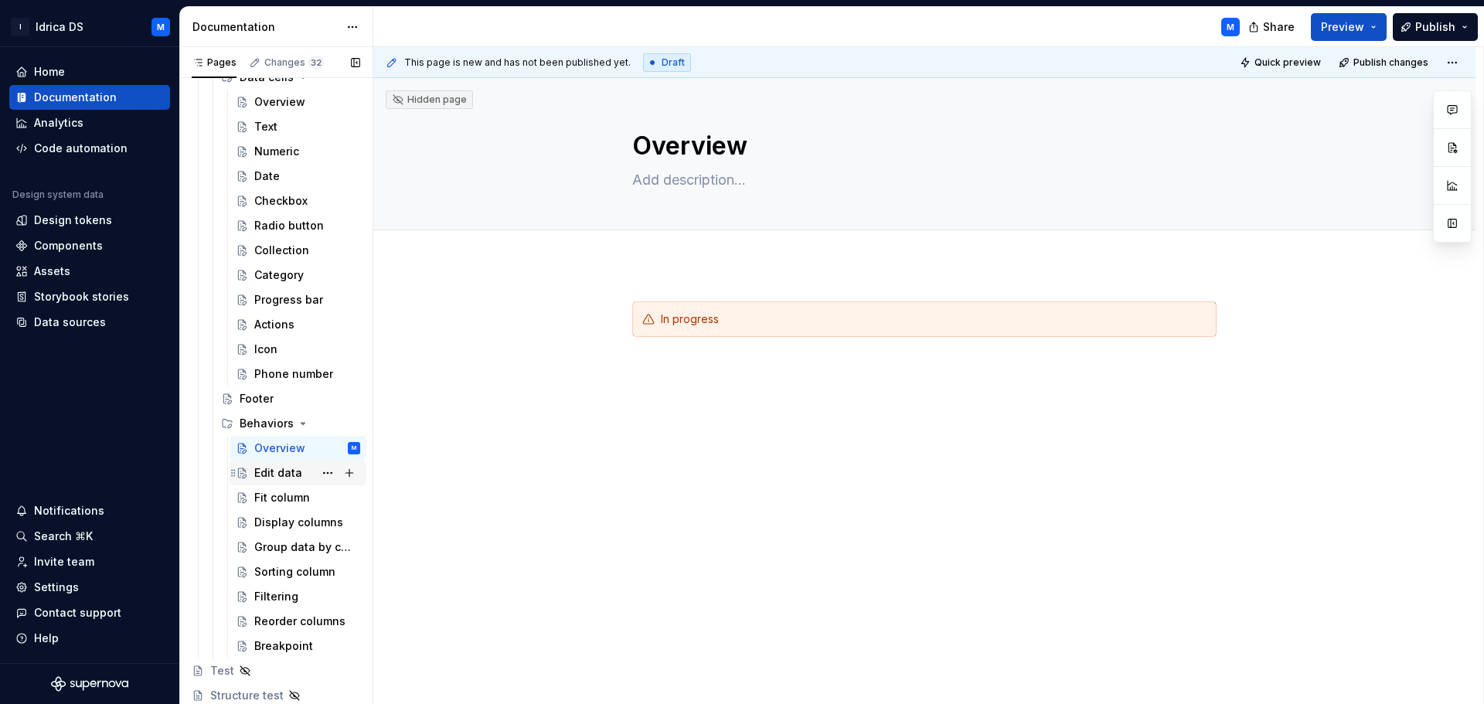
click at [267, 472] on div "Edit data" at bounding box center [278, 472] width 48 height 15
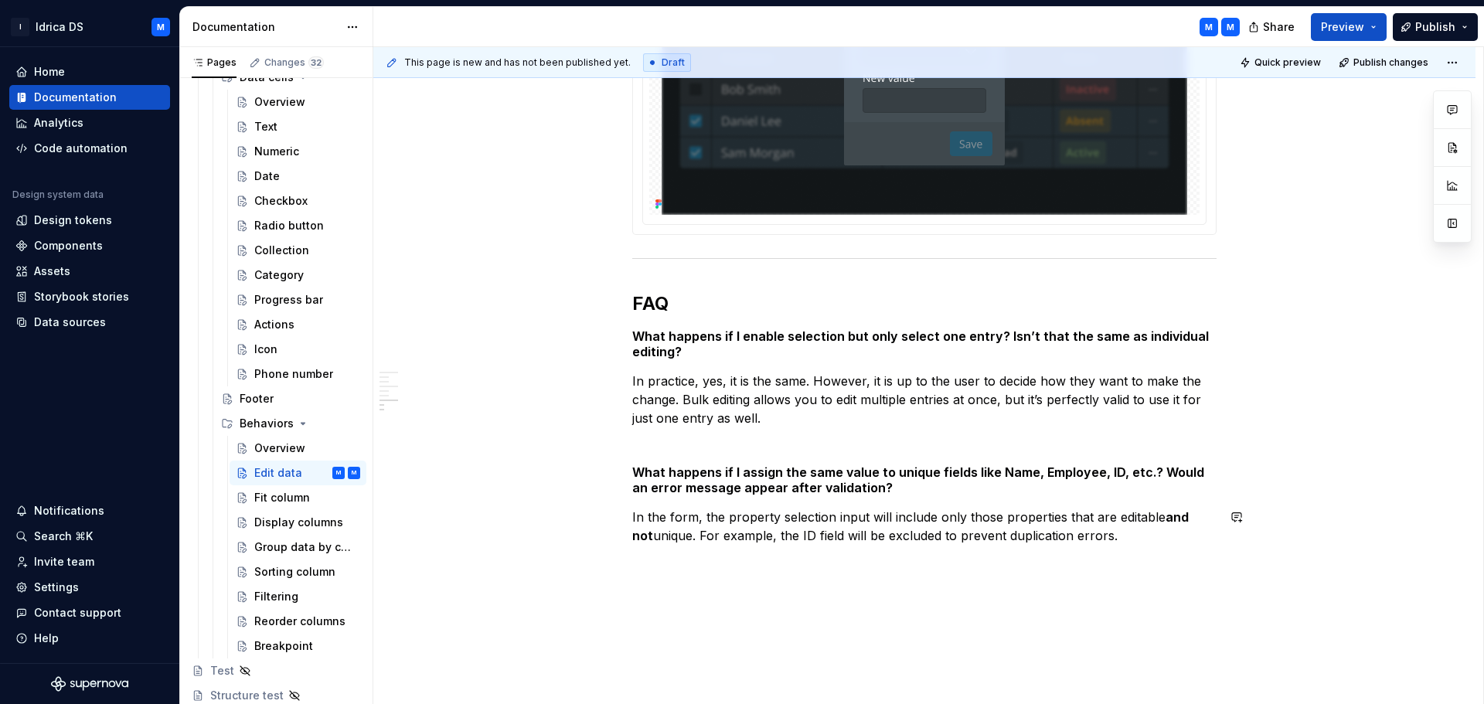
scroll to position [3522, 0]
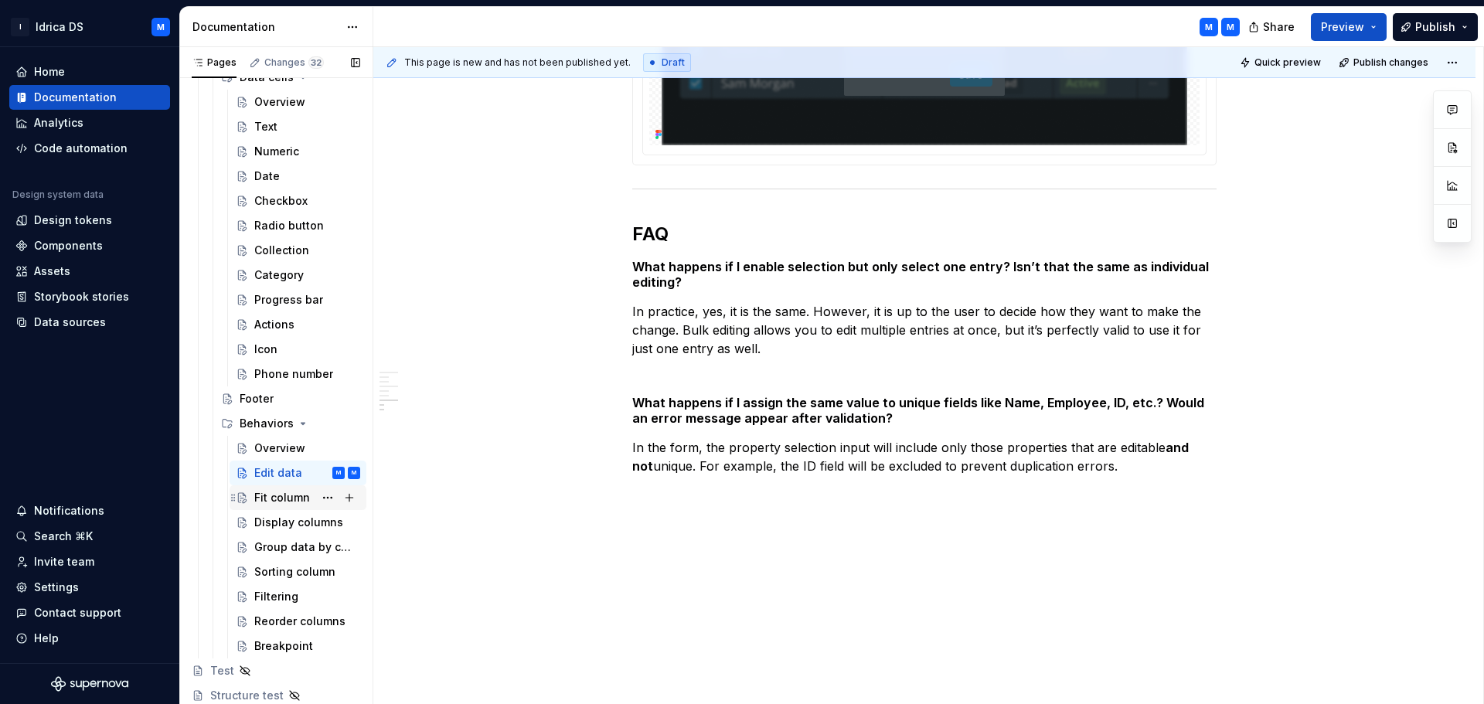
click at [267, 497] on div "Fit column" at bounding box center [282, 497] width 56 height 15
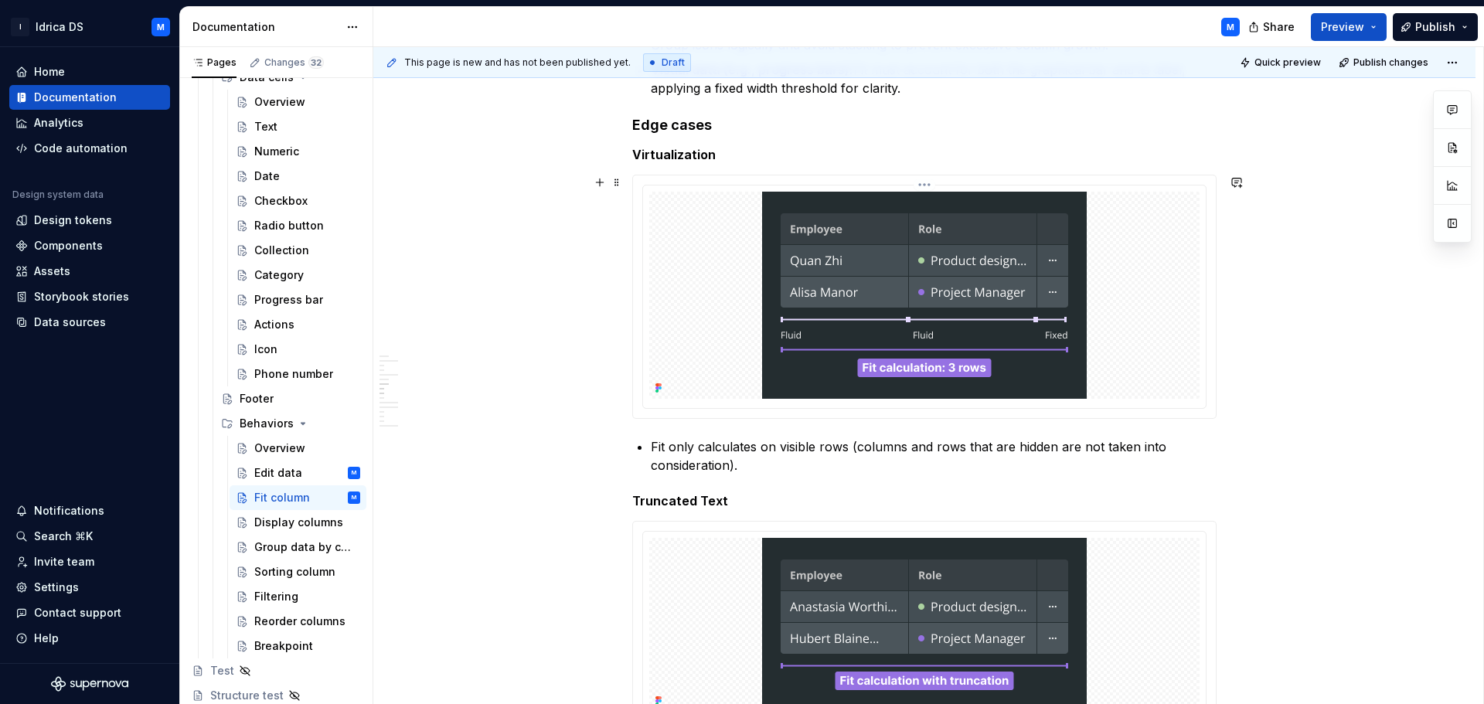
scroll to position [1855, 0]
click at [284, 282] on div "Category" at bounding box center [278, 274] width 49 height 15
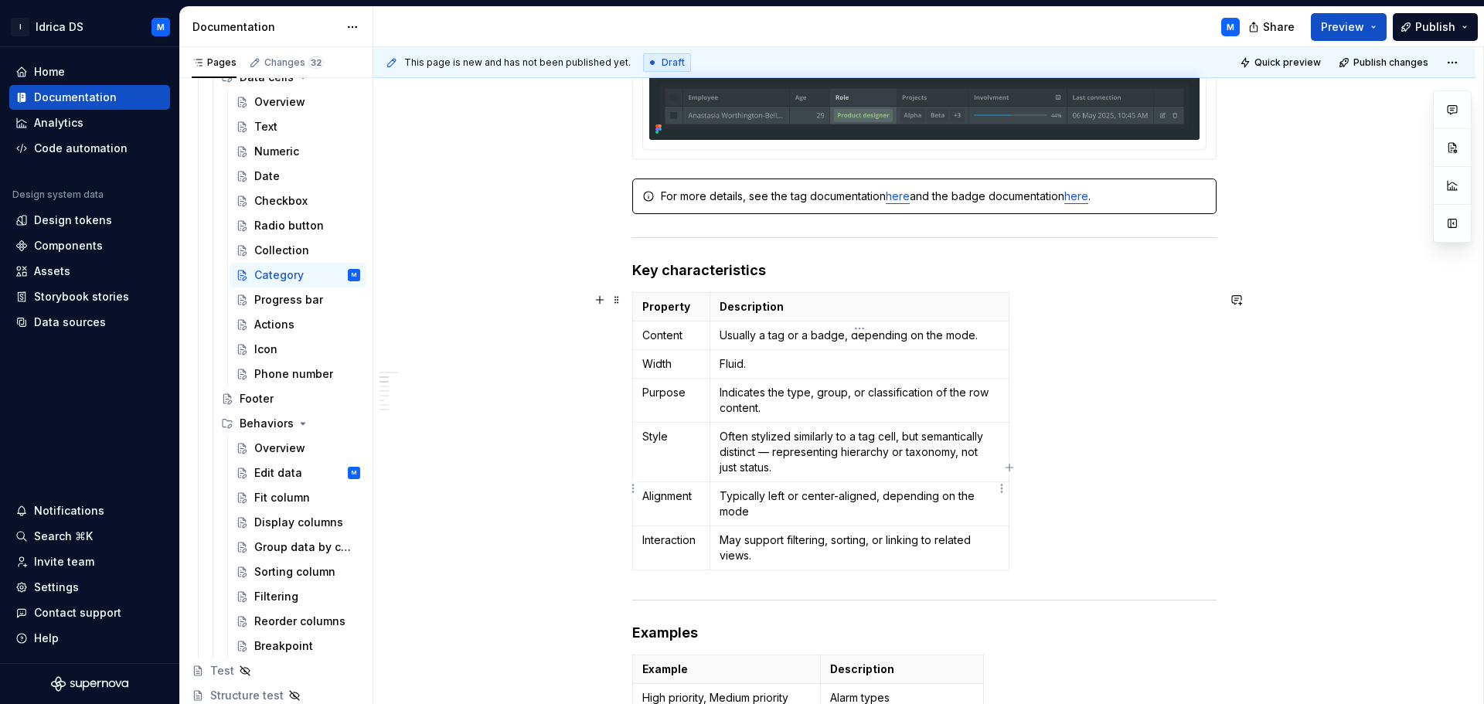
scroll to position [387, 0]
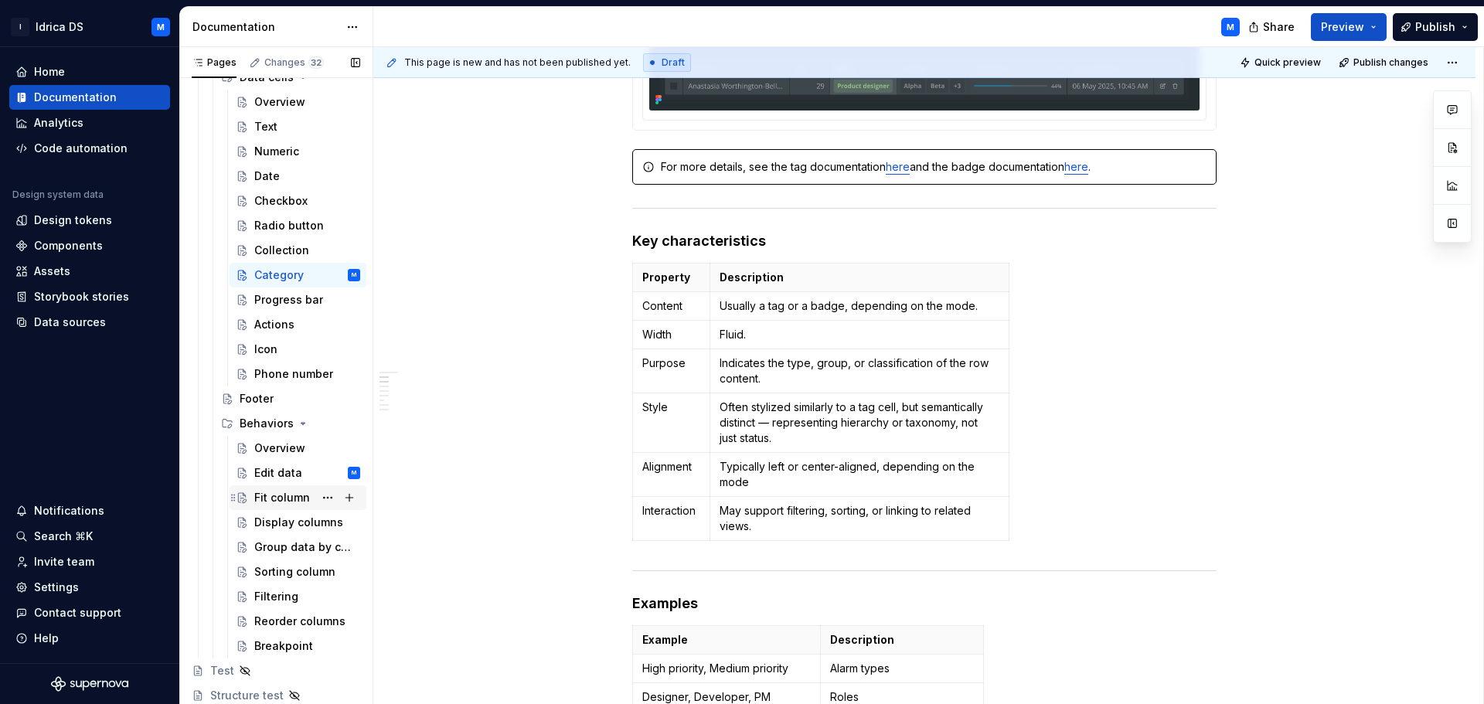
click at [275, 495] on div "Fit column" at bounding box center [282, 497] width 56 height 15
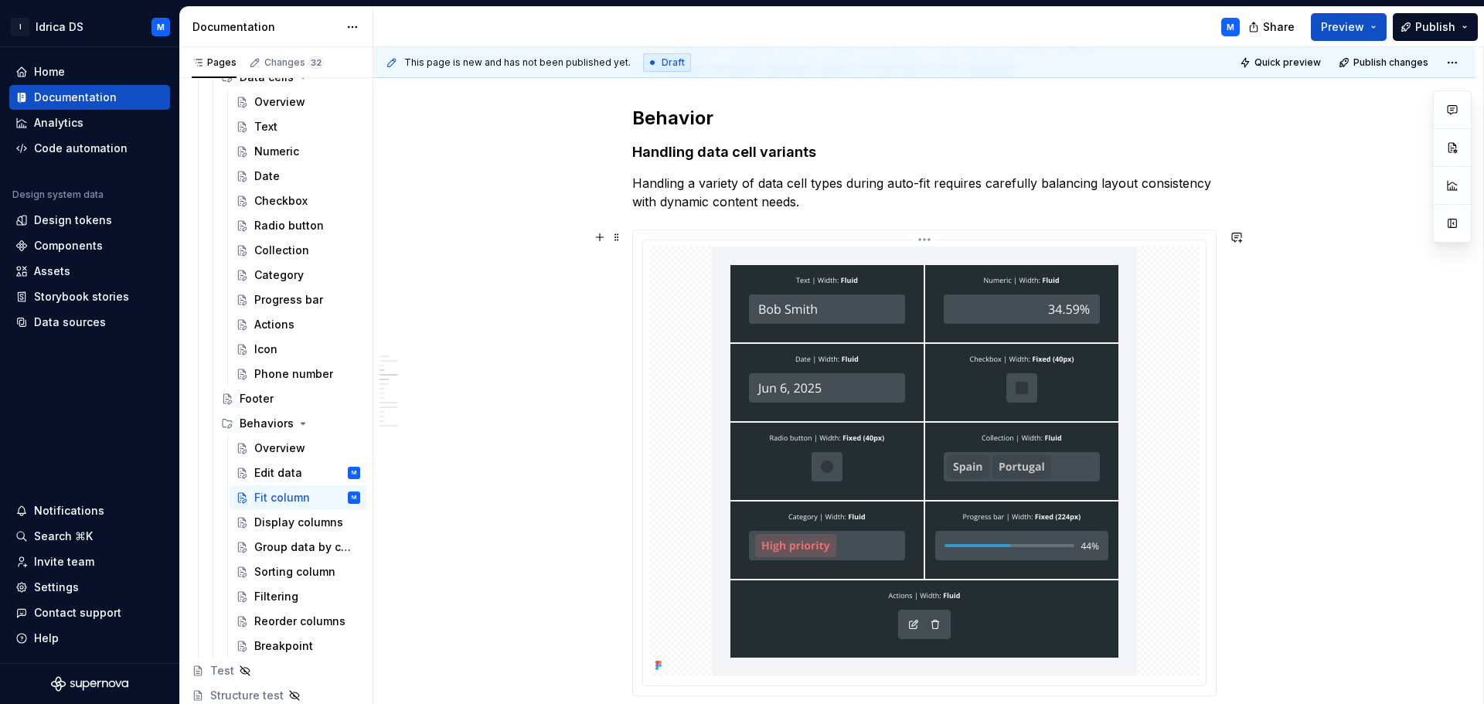
scroll to position [1095, 0]
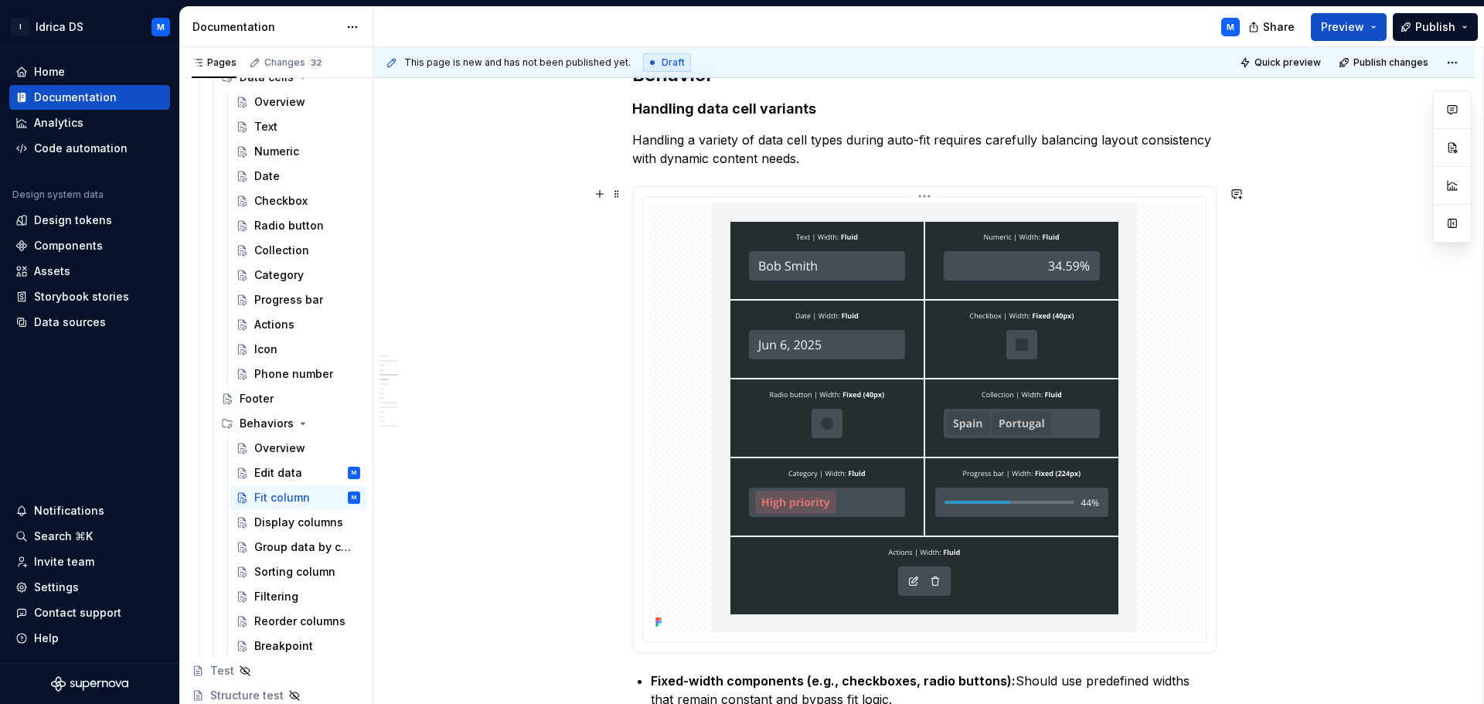
drag, startPoint x: 1119, startPoint y: 419, endPoint x: 872, endPoint y: 482, distance: 255.2
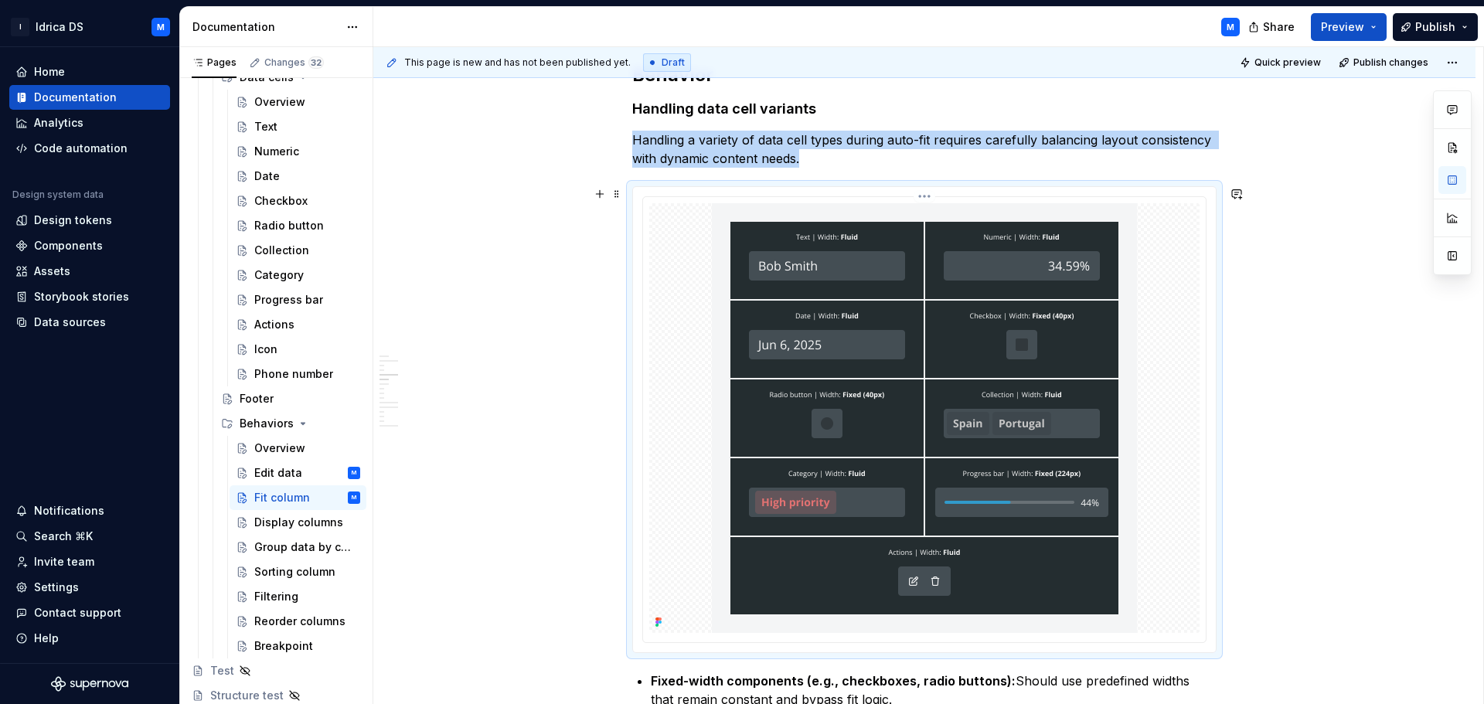
drag, startPoint x: 872, startPoint y: 482, endPoint x: 457, endPoint y: 376, distance: 428.4
click at [280, 527] on div "Display columns" at bounding box center [284, 522] width 60 height 15
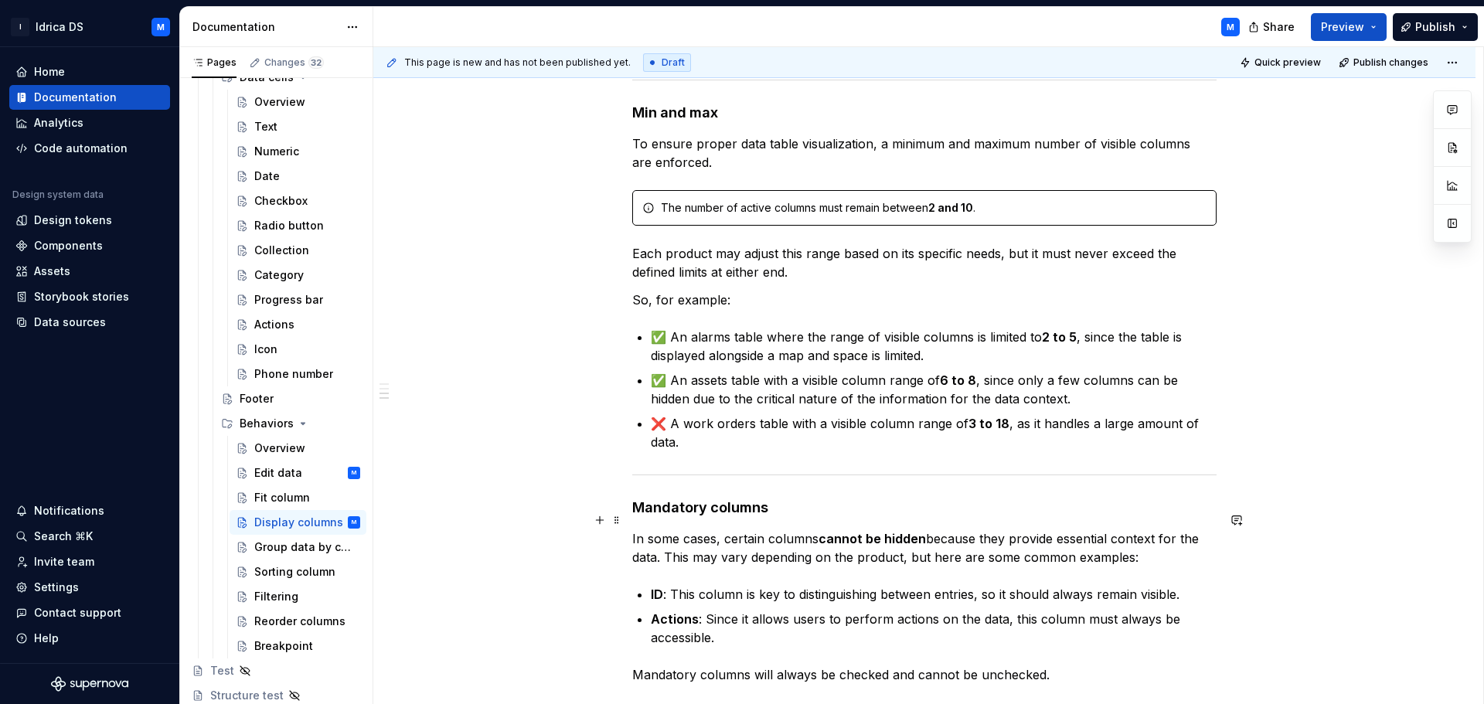
scroll to position [1933, 0]
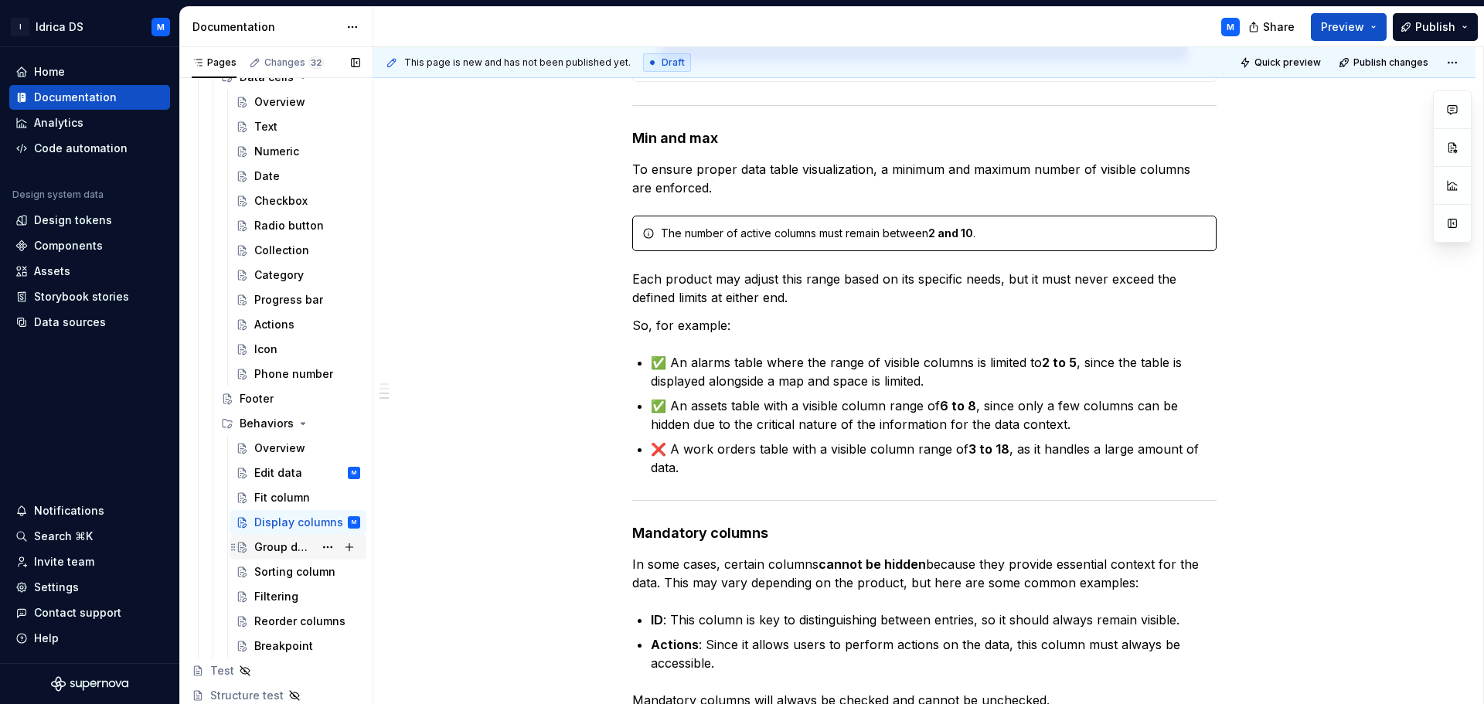
click at [298, 547] on div "Group data by column" at bounding box center [284, 547] width 60 height 15
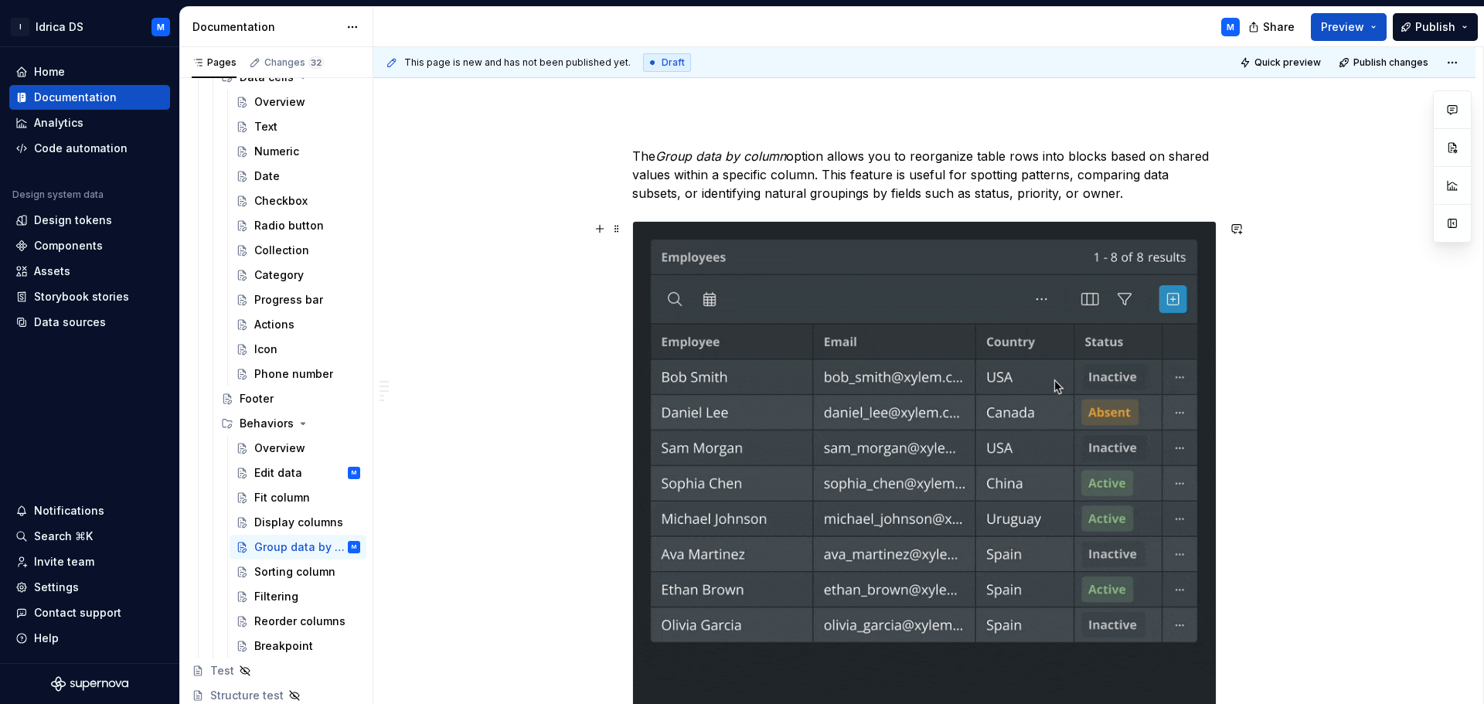
scroll to position [232, 0]
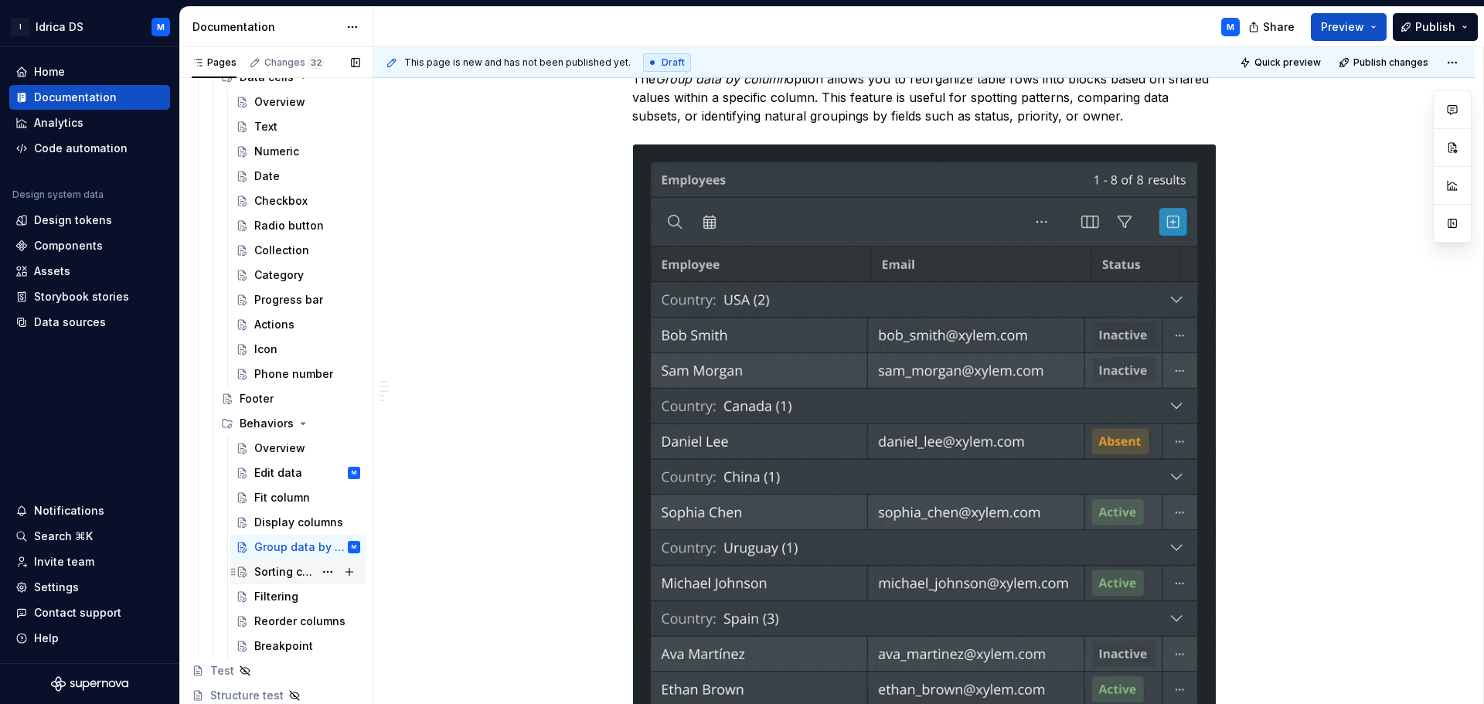
click at [300, 572] on div "Sorting column" at bounding box center [284, 571] width 60 height 15
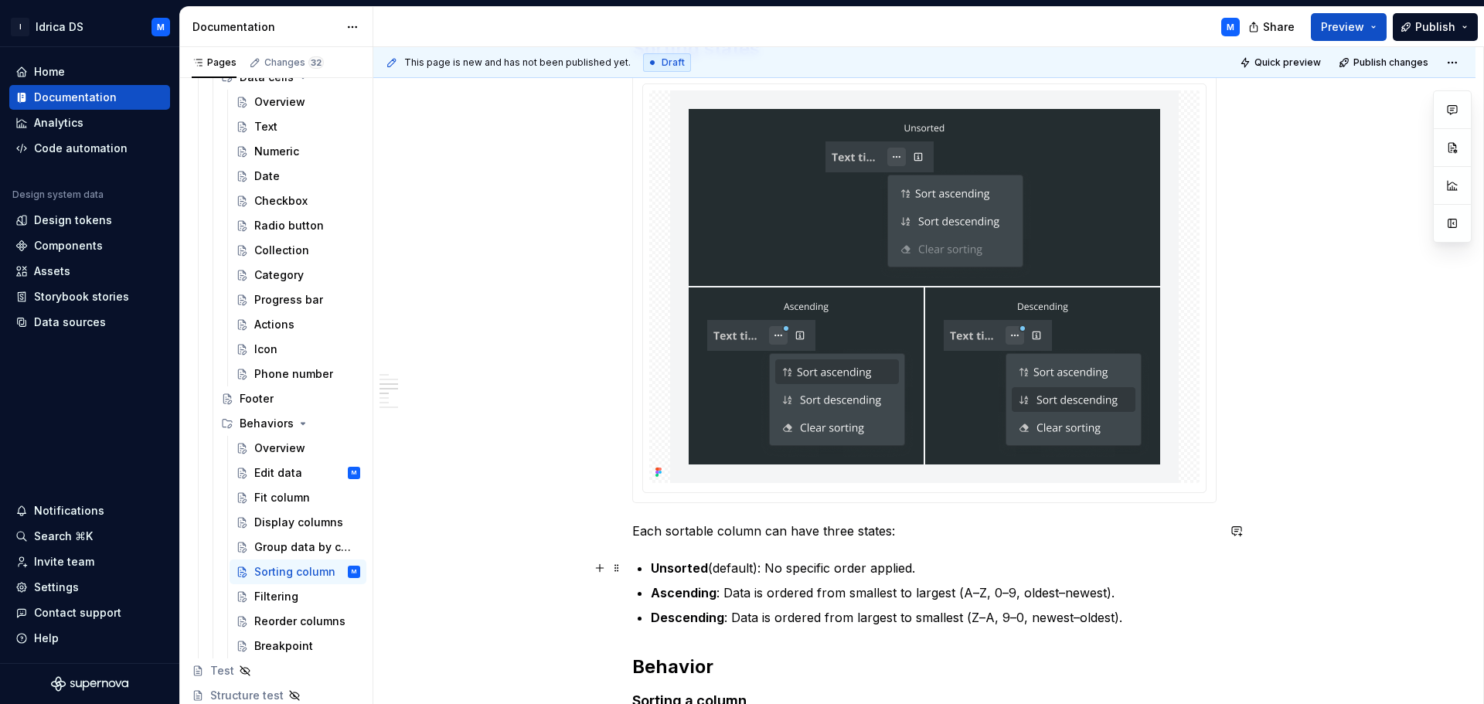
scroll to position [1005, 0]
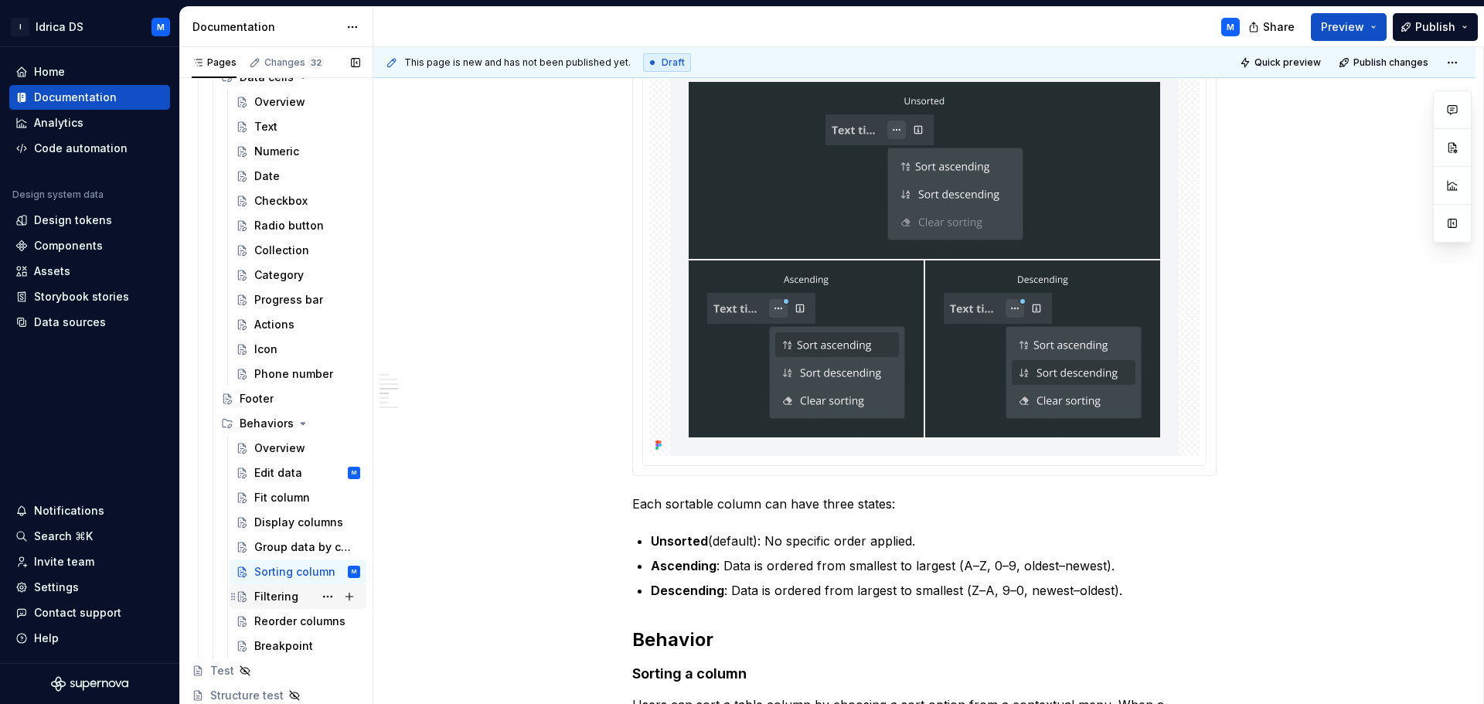
click at [263, 600] on div "Filtering" at bounding box center [276, 596] width 44 height 15
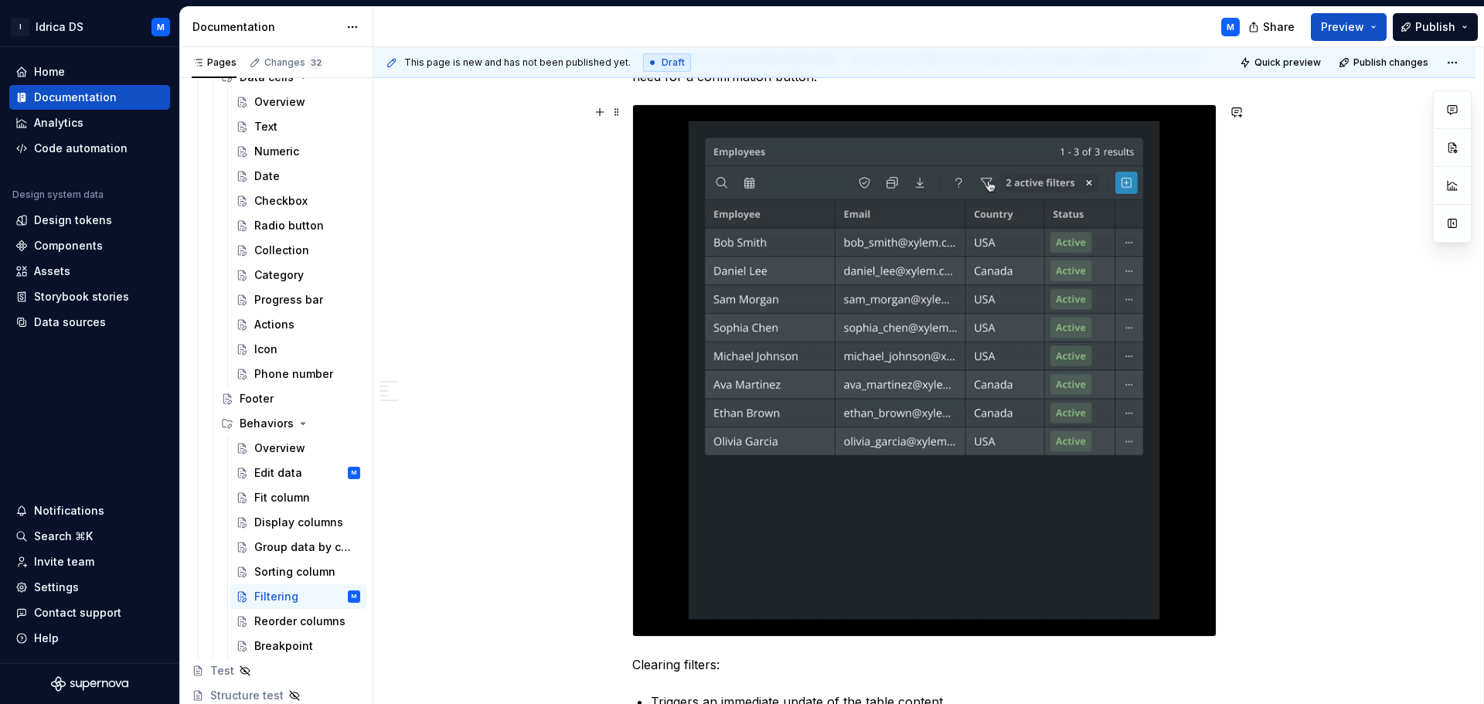
scroll to position [1933, 0]
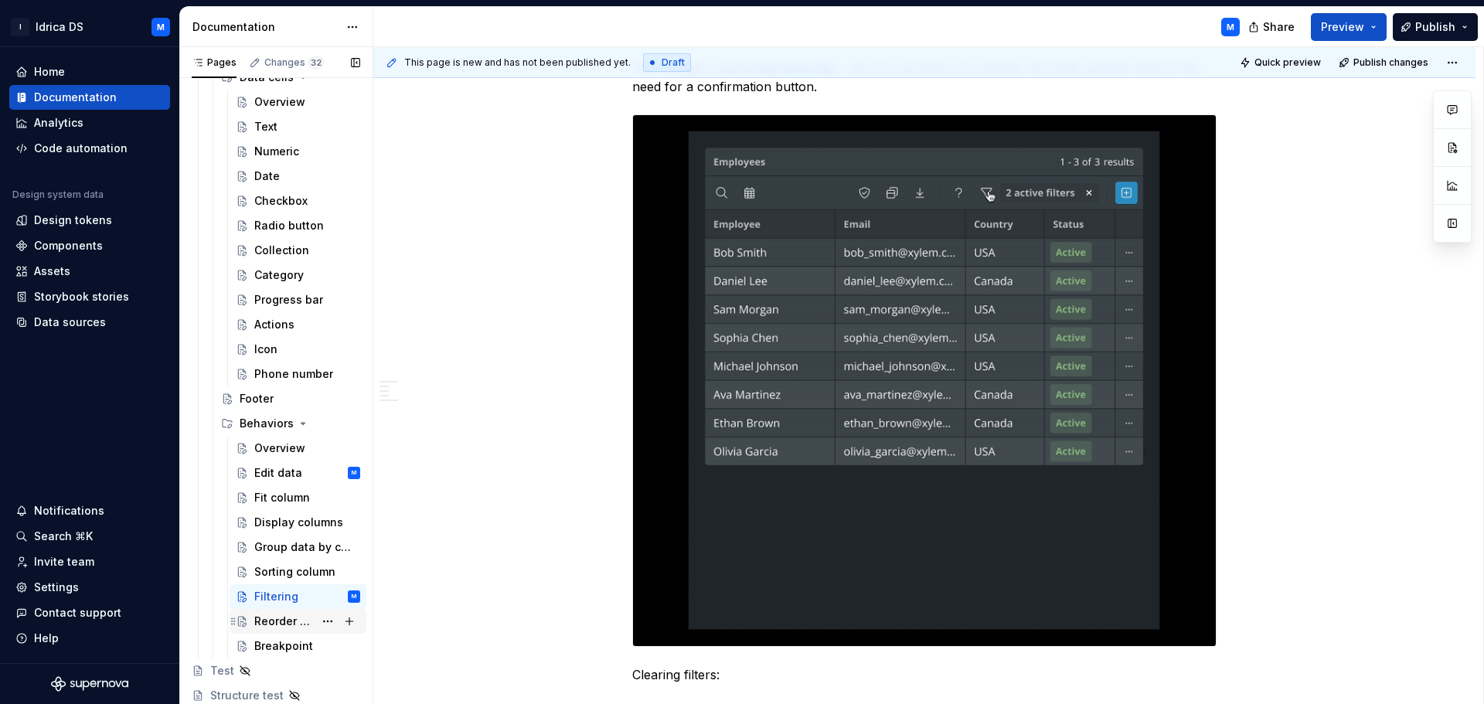
click at [279, 618] on div "Reorder columns" at bounding box center [284, 621] width 60 height 15
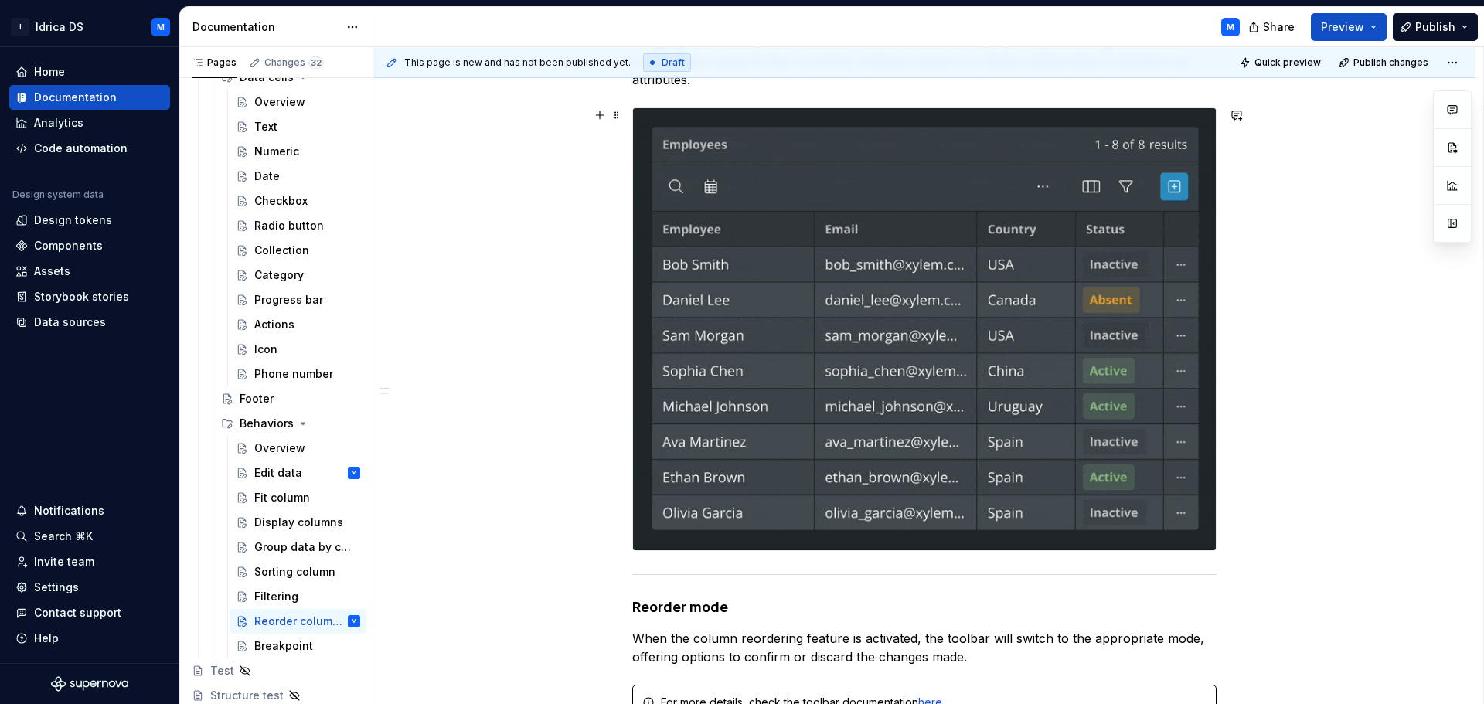
scroll to position [309, 0]
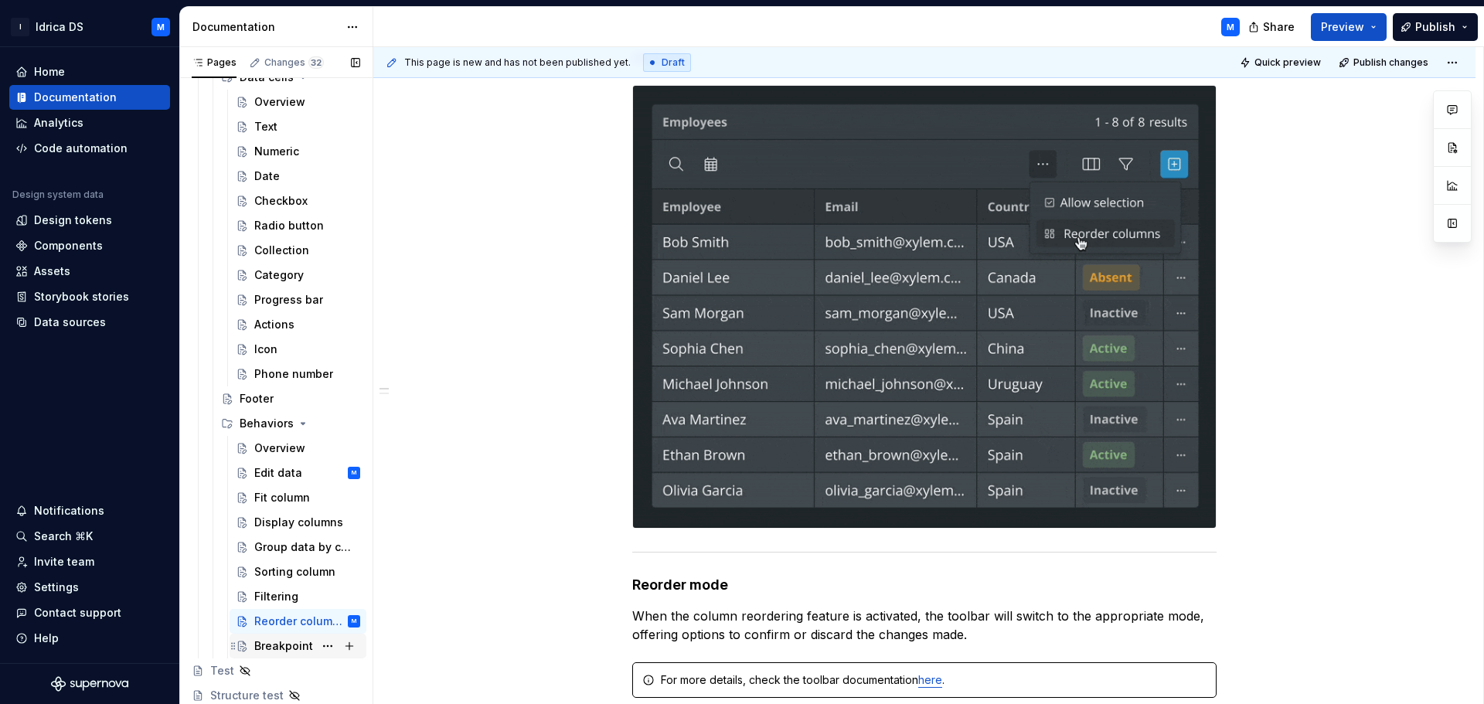
click at [281, 643] on div "Breakpoint" at bounding box center [283, 646] width 59 height 15
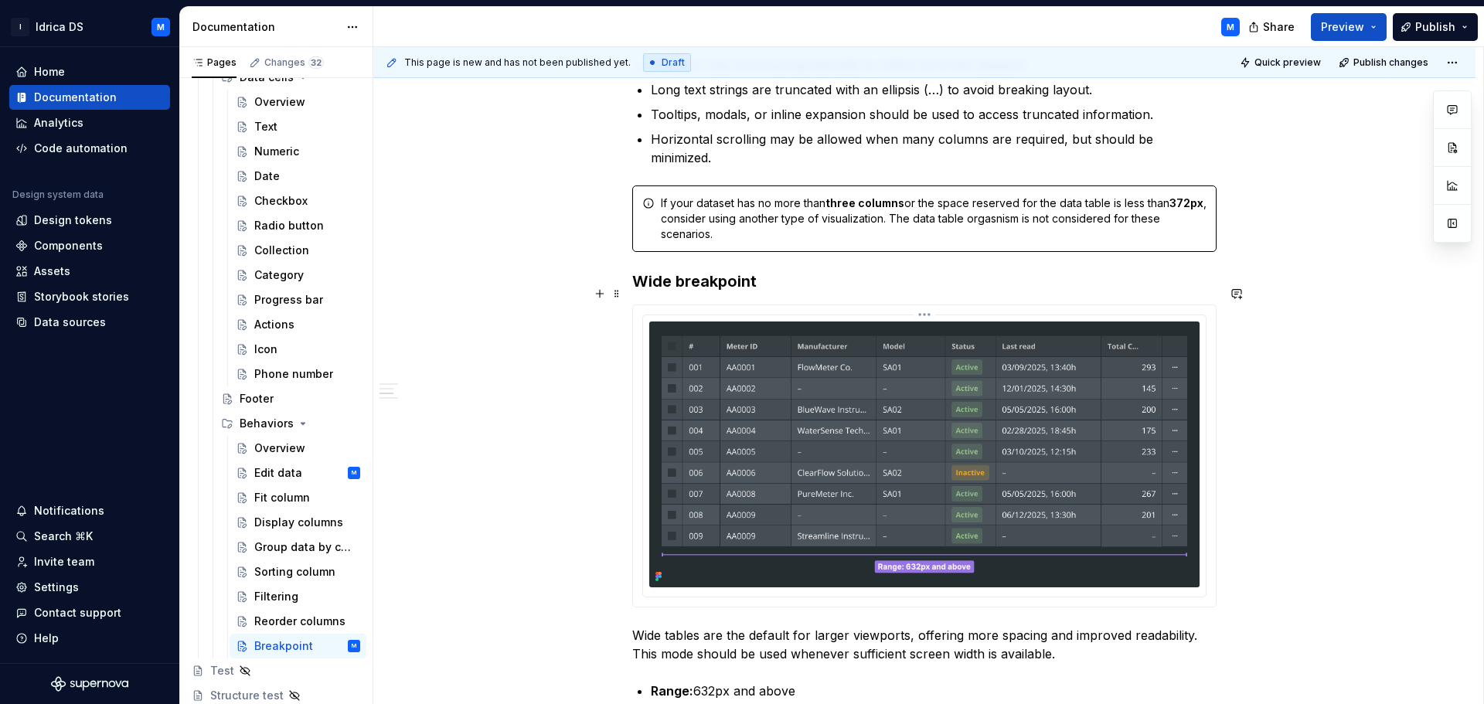
scroll to position [1119, 0]
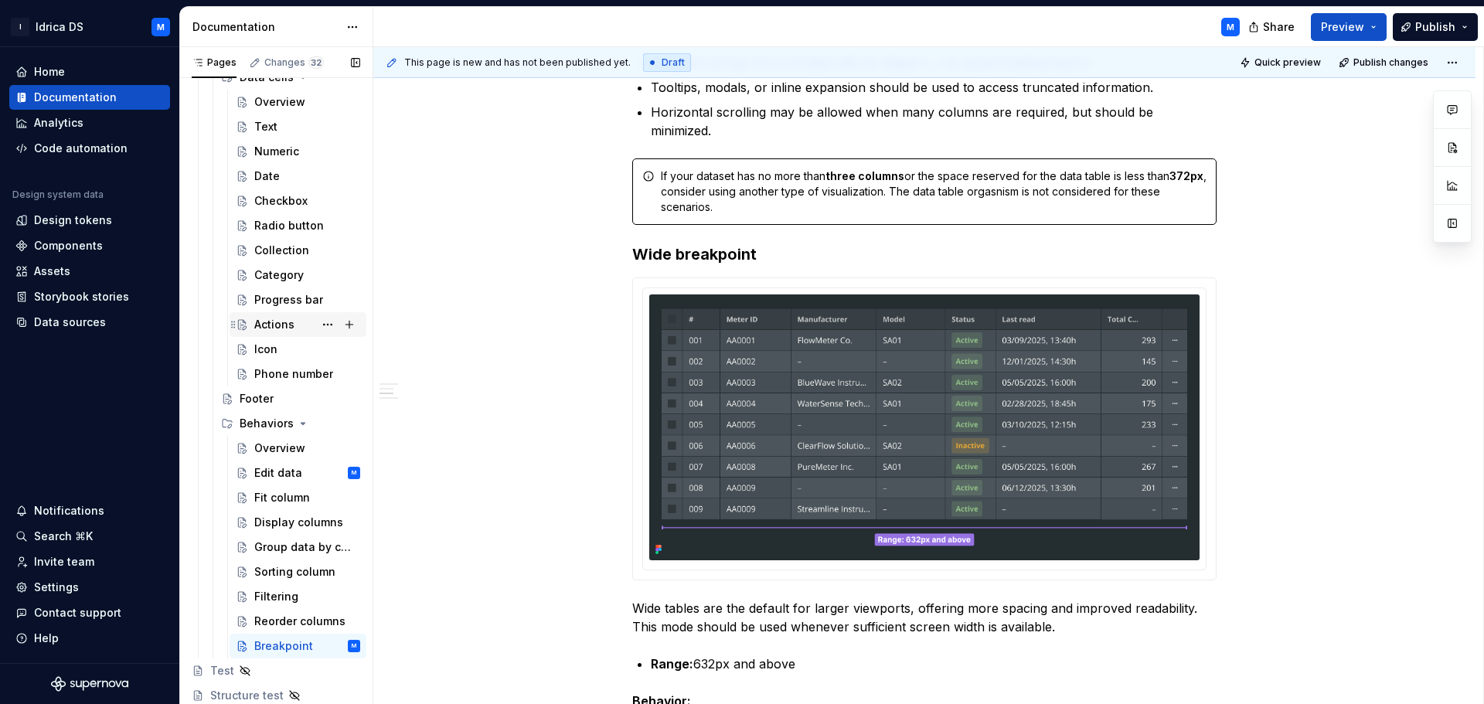
click at [281, 321] on div "Actions" at bounding box center [274, 324] width 40 height 15
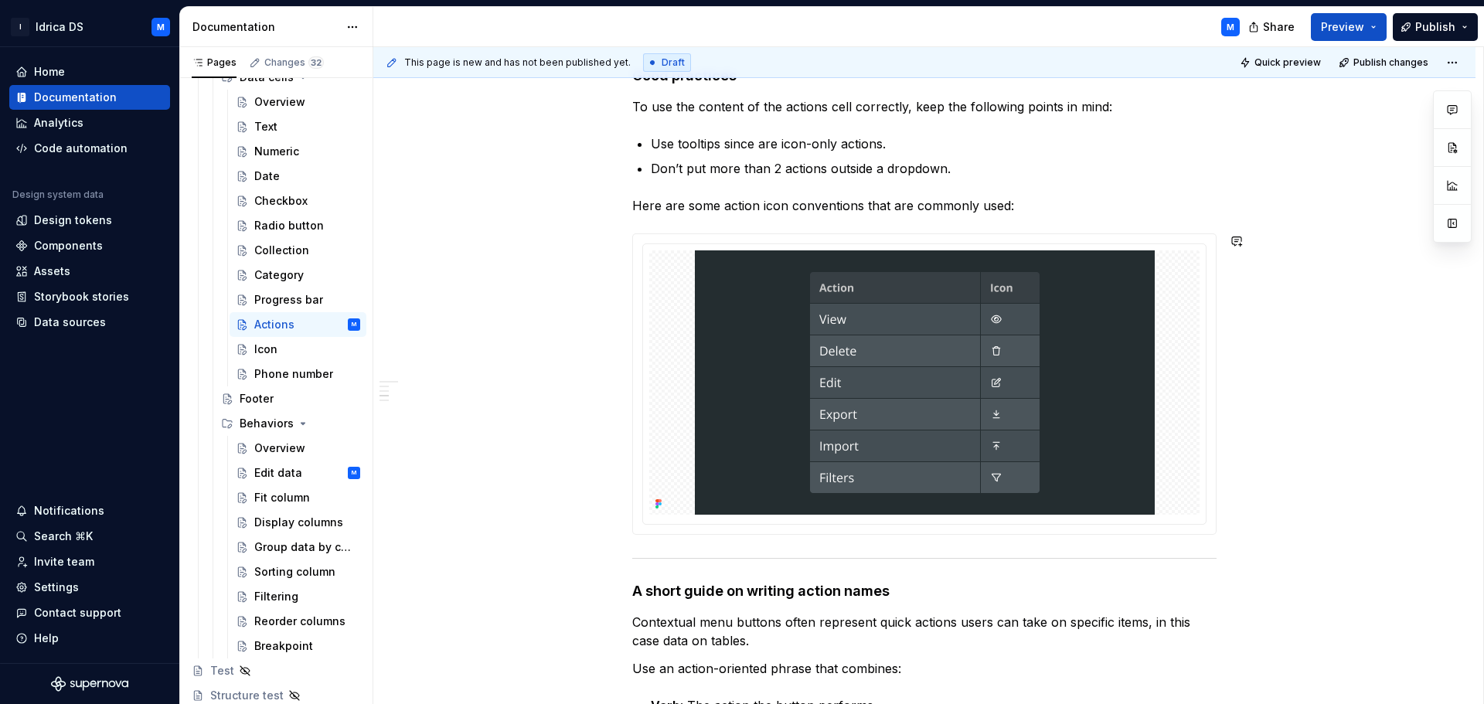
scroll to position [850, 0]
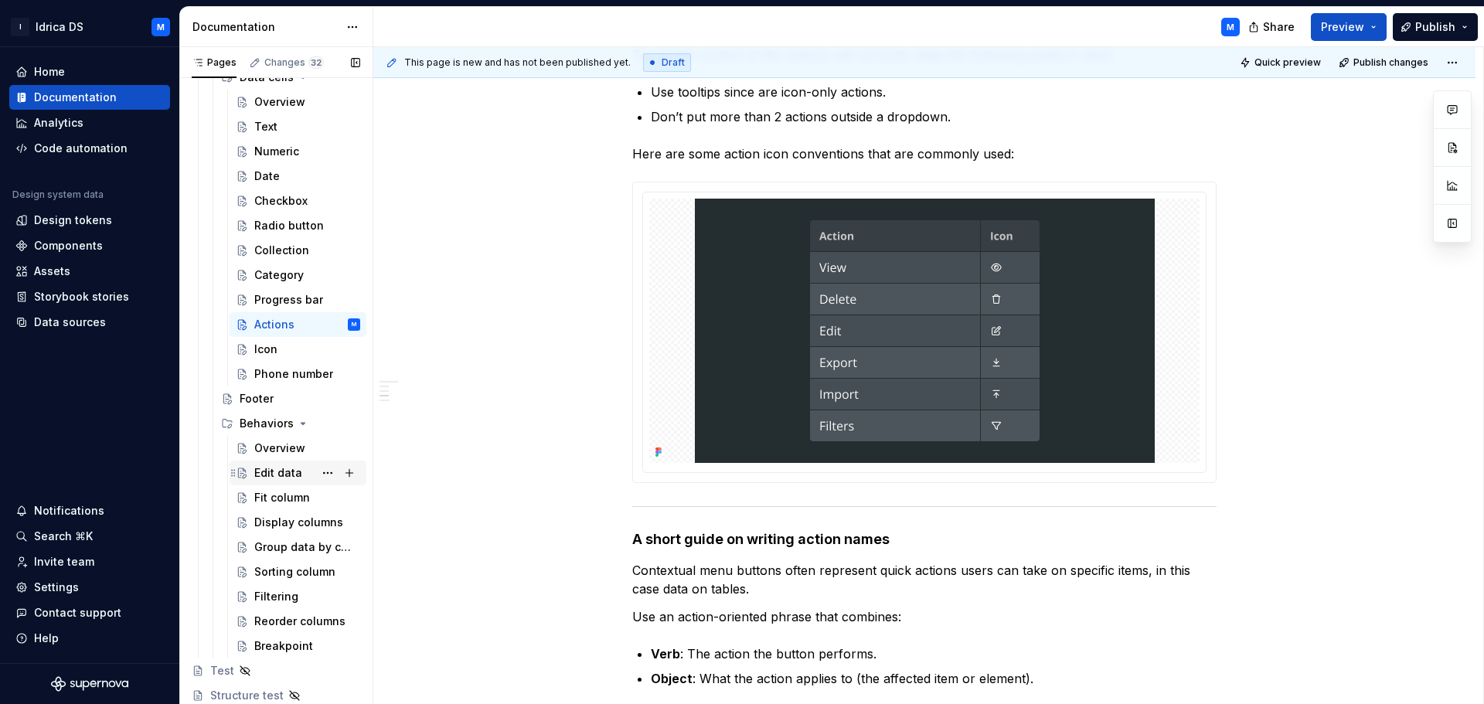
click at [274, 468] on div "Edit data" at bounding box center [278, 472] width 48 height 15
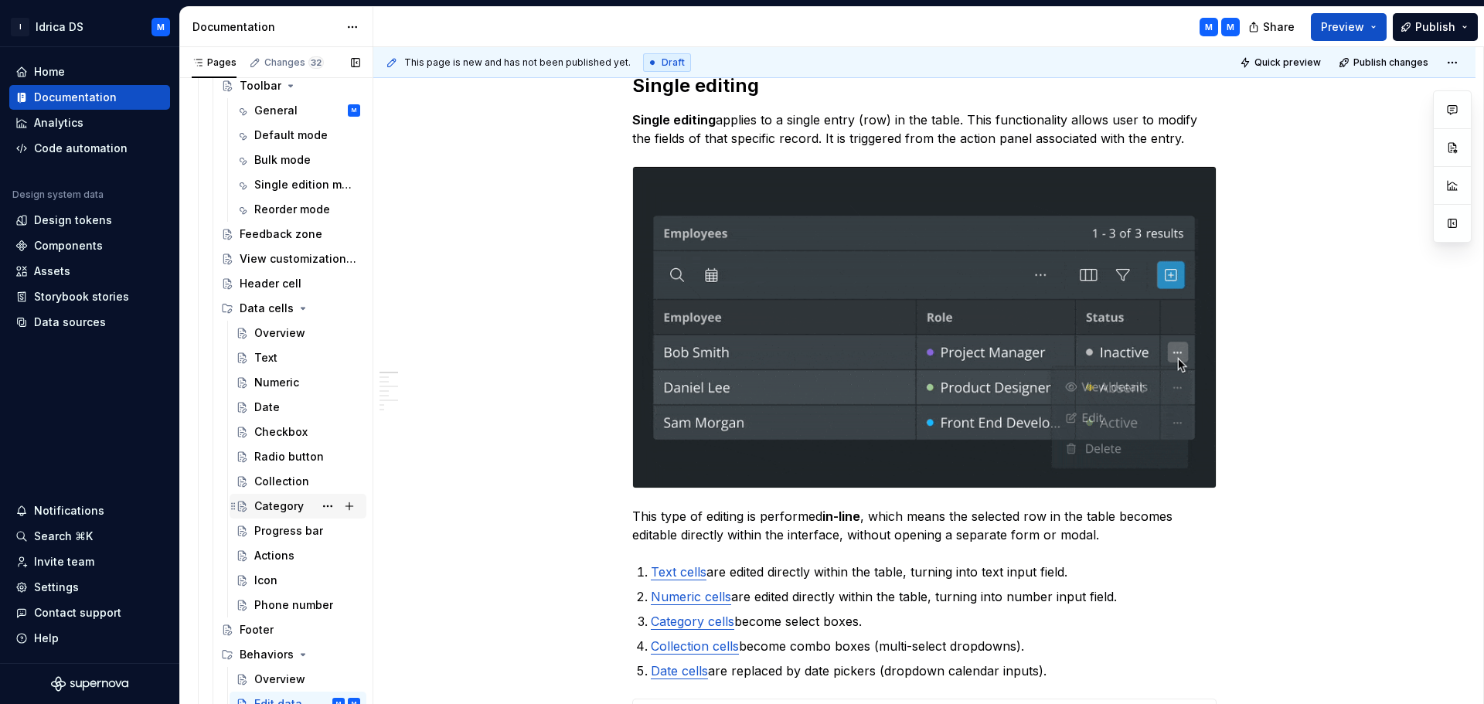
scroll to position [755, 0]
click at [285, 563] on div "Actions" at bounding box center [274, 556] width 40 height 15
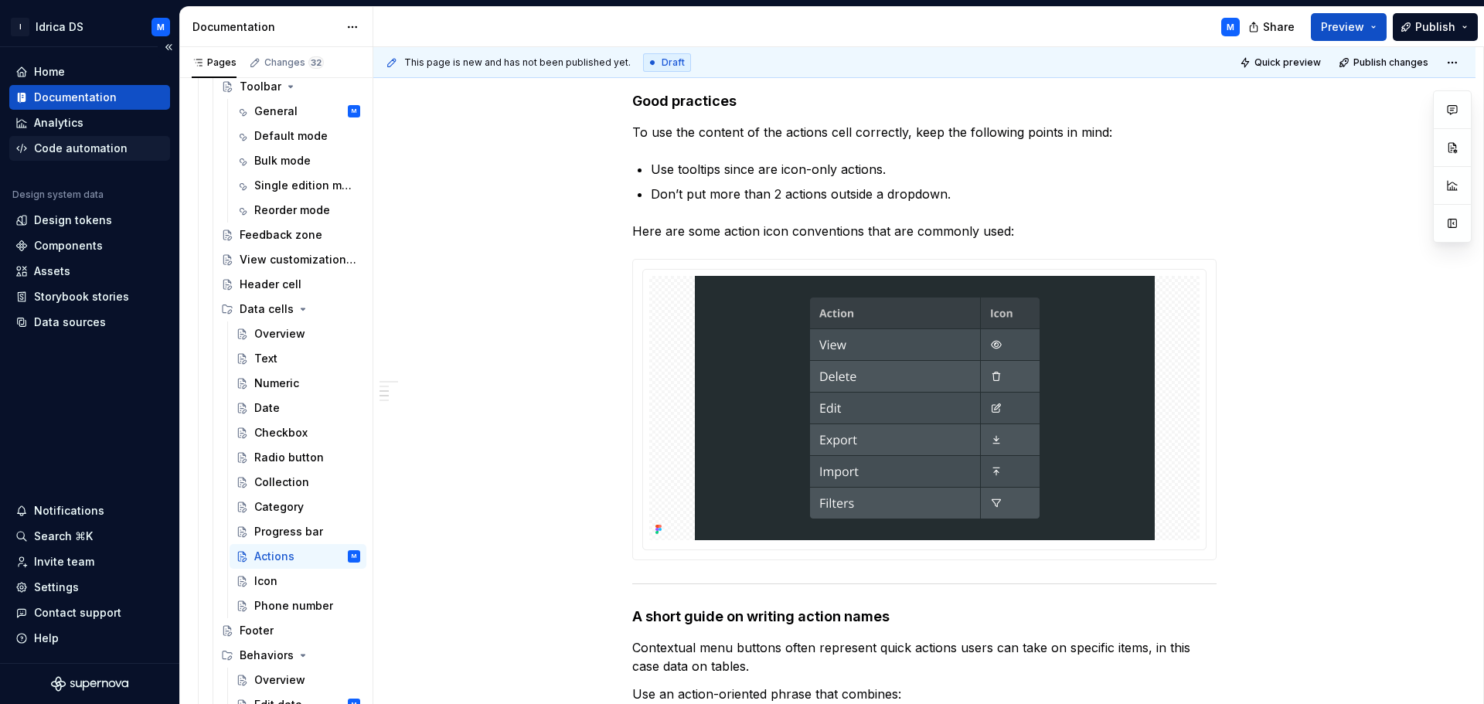
scroll to position [755, 0]
type textarea "*"
